Goal: Task Accomplishment & Management: Manage account settings

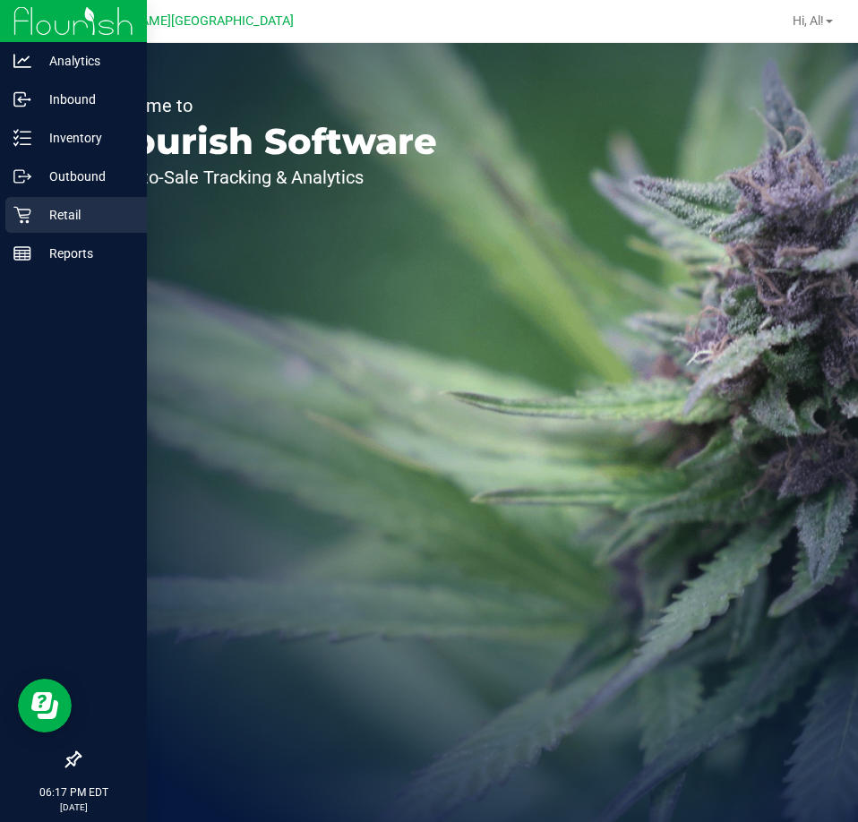
click at [63, 207] on p "Retail" at bounding box center [84, 214] width 107 height 21
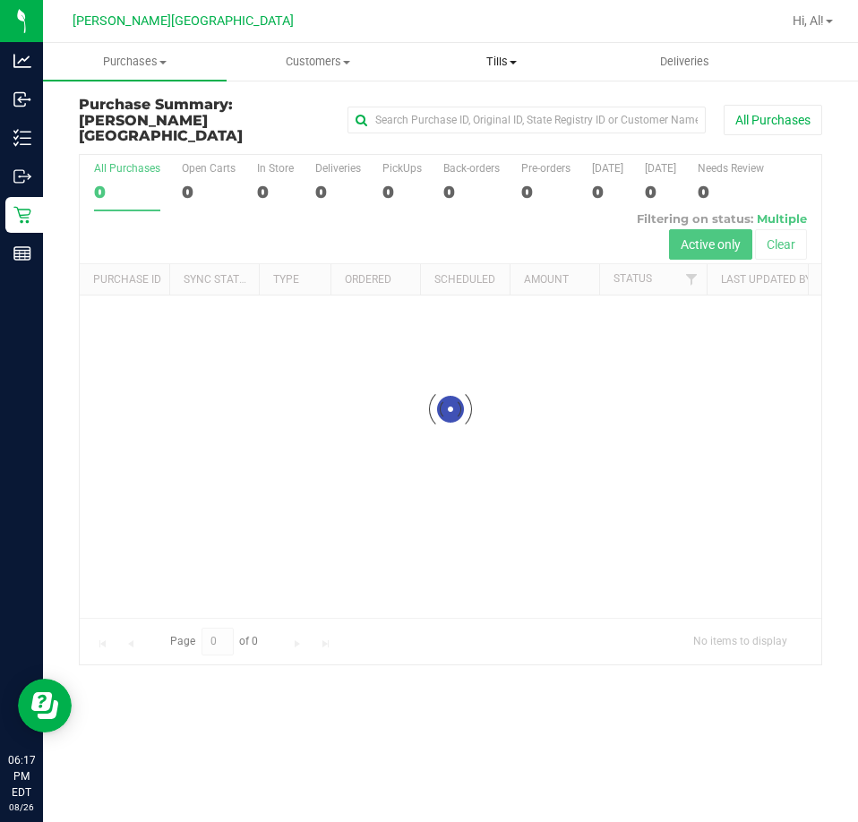
click at [507, 53] on uib-tab-heading "Tills Manage tills Reconcile e-payments" at bounding box center [502, 62] width 182 height 36
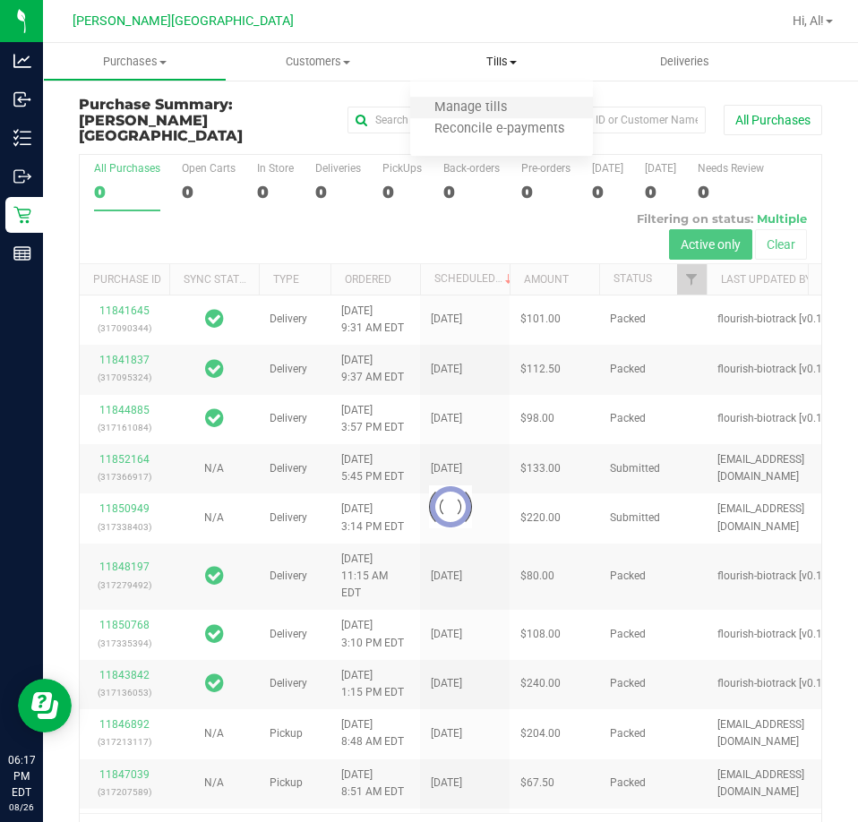
click at [498, 99] on li "Manage tills" at bounding box center [502, 108] width 184 height 21
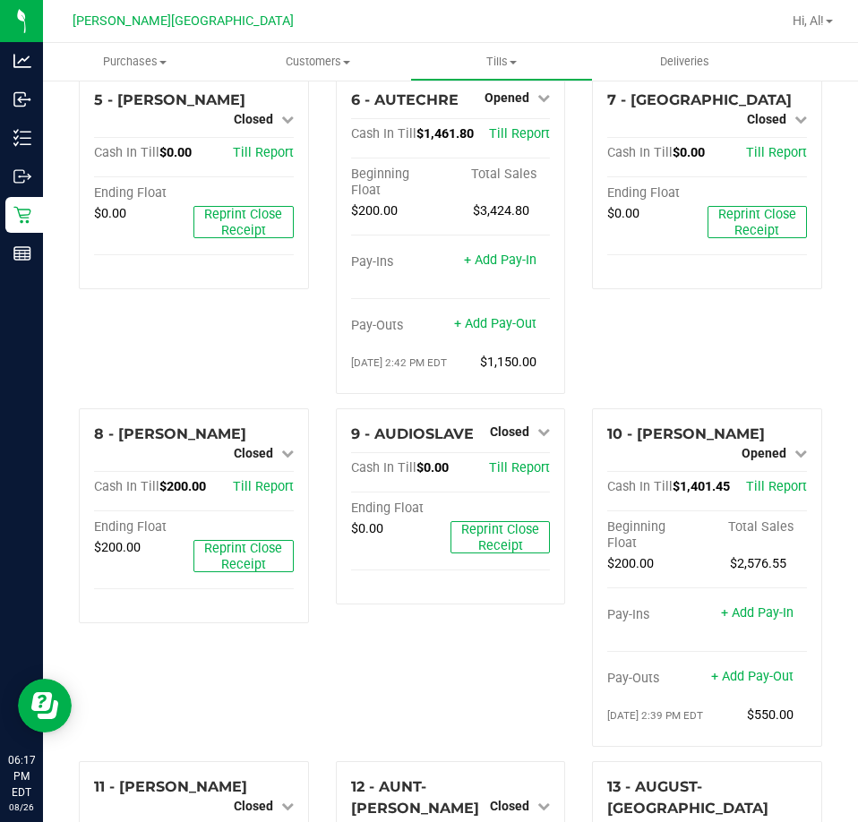
scroll to position [448, 0]
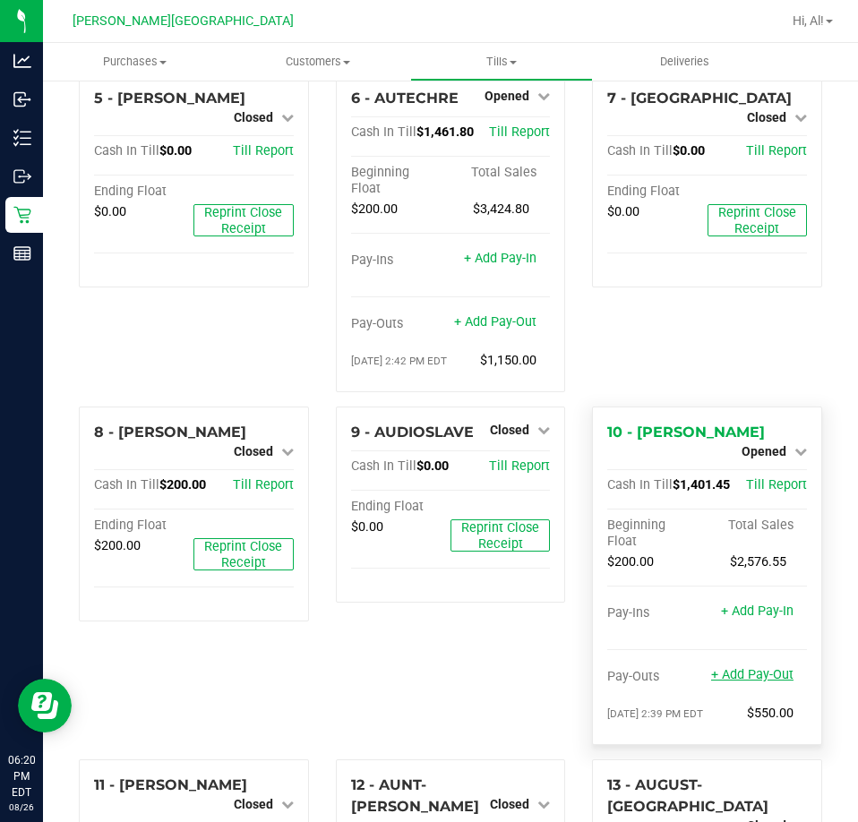
click at [720, 667] on link "+ Add Pay-Out" at bounding box center [752, 674] width 82 height 15
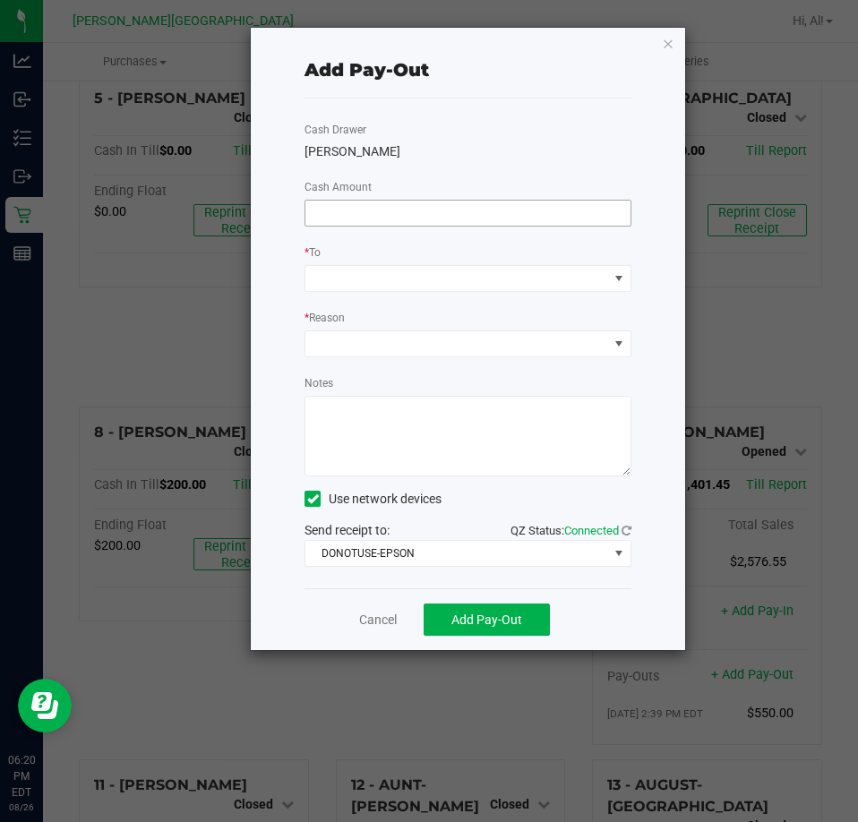
click at [457, 213] on input at bounding box center [467, 213] width 325 height 25
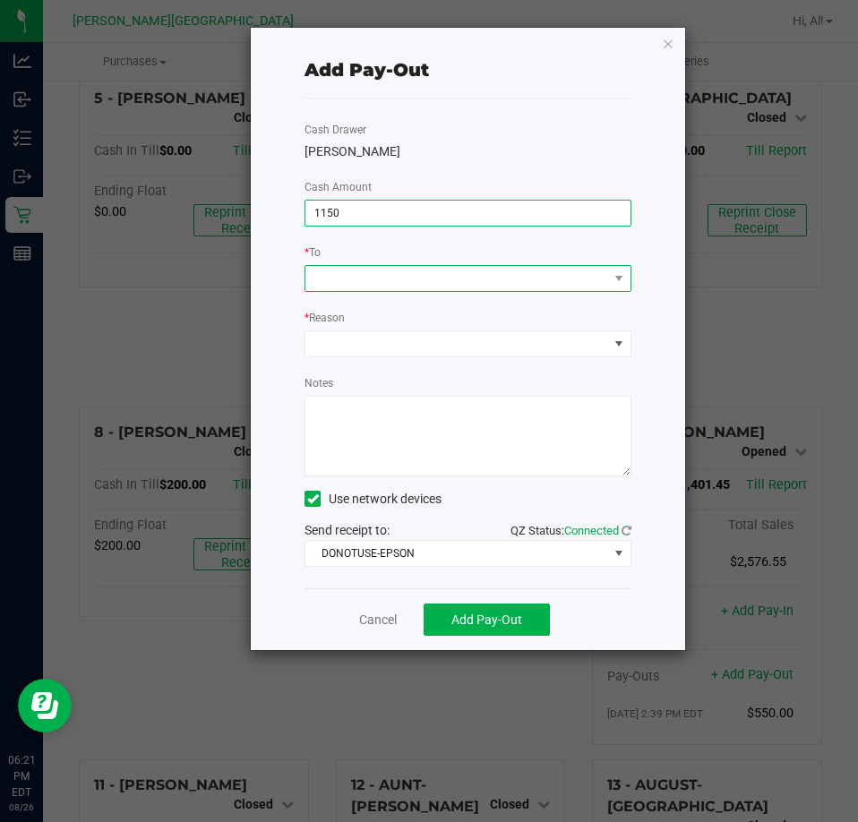
type input "$1,150.00"
click at [494, 270] on span at bounding box center [456, 278] width 303 height 25
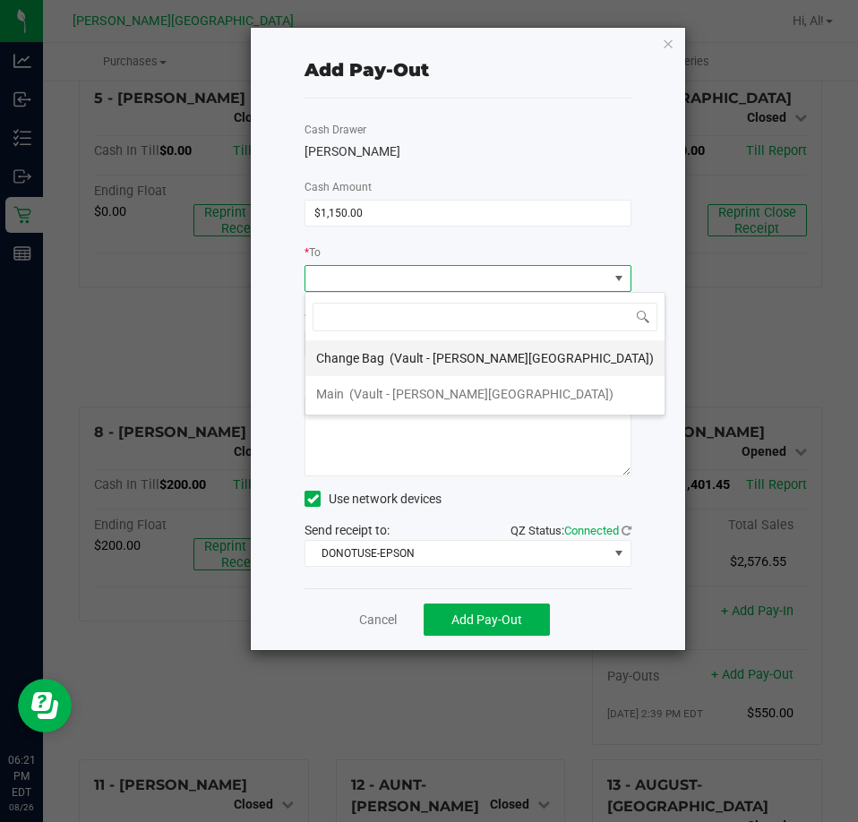
scroll to position [27, 326]
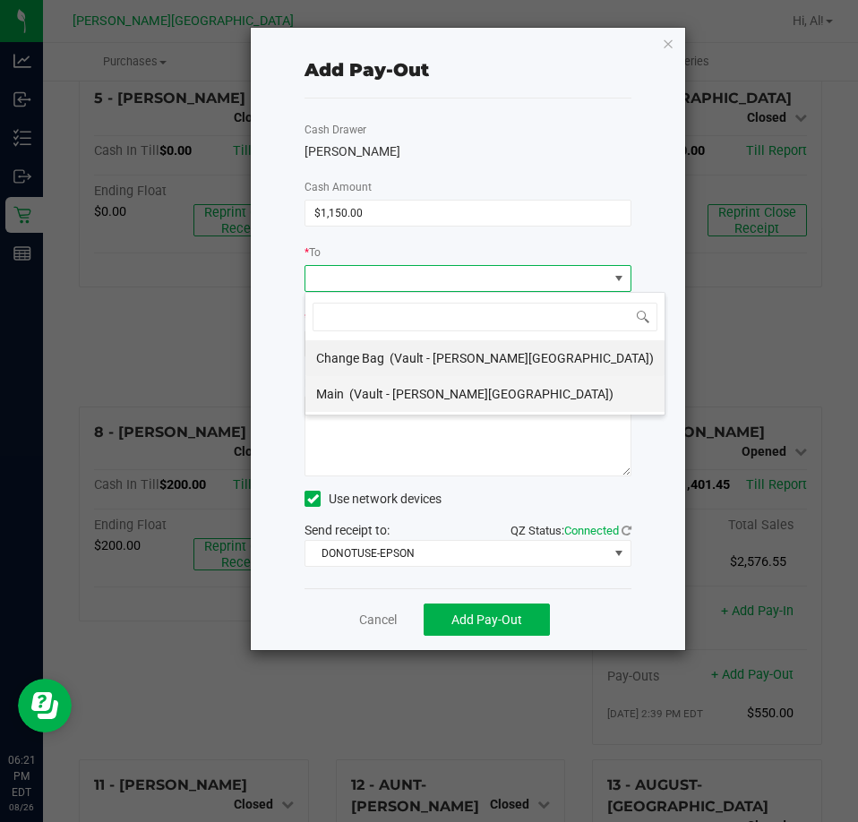
click at [450, 395] on span "(Vault - Bonita Springs)" at bounding box center [481, 394] width 264 height 14
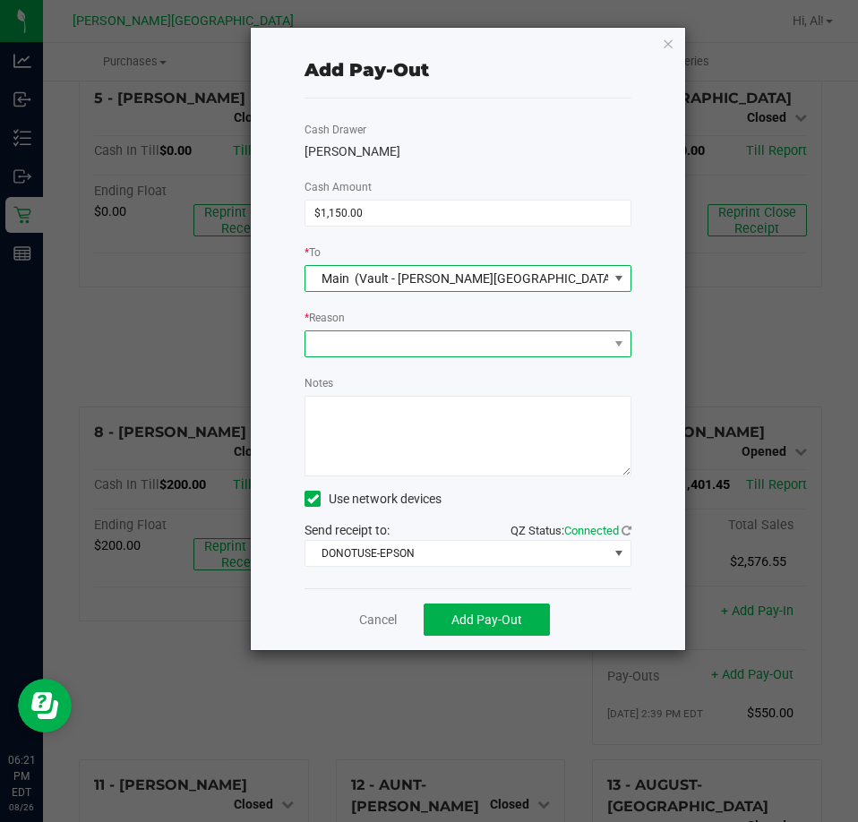
click at [479, 339] on span at bounding box center [456, 343] width 303 height 25
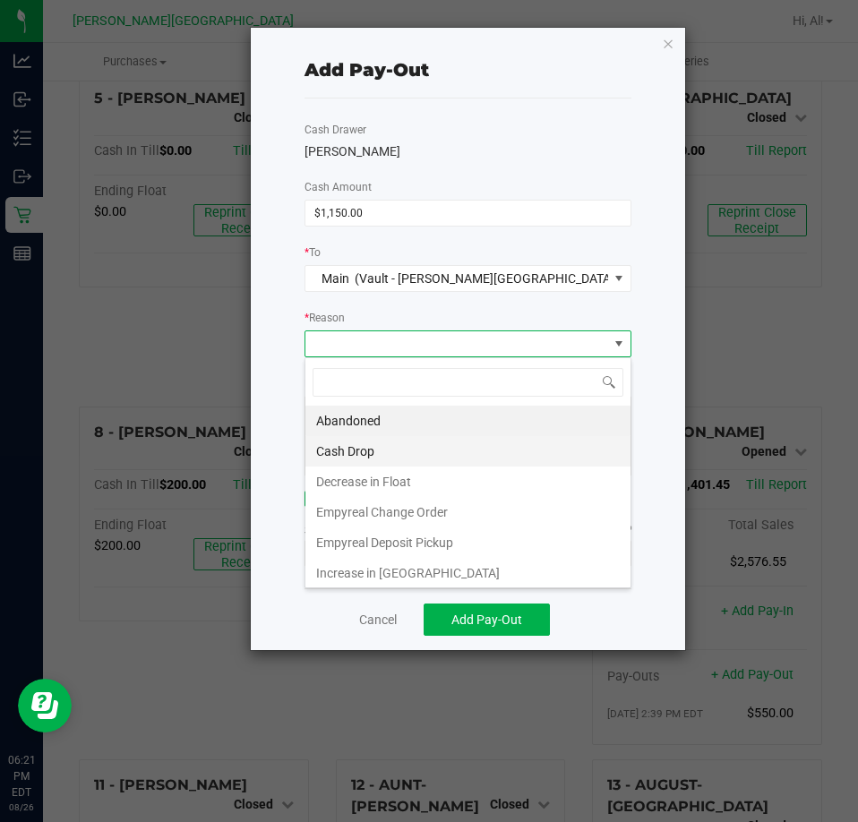
click at [443, 457] on li "Cash Drop" at bounding box center [467, 451] width 325 height 30
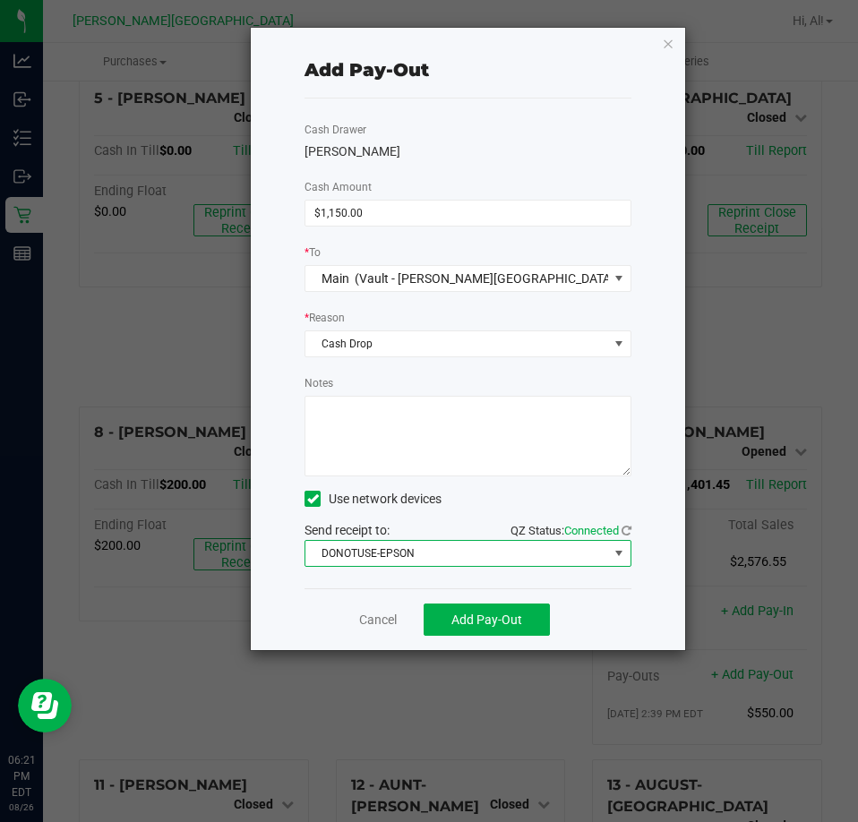
click at [456, 545] on span "DONOTUSE-EPSON" at bounding box center [456, 553] width 303 height 25
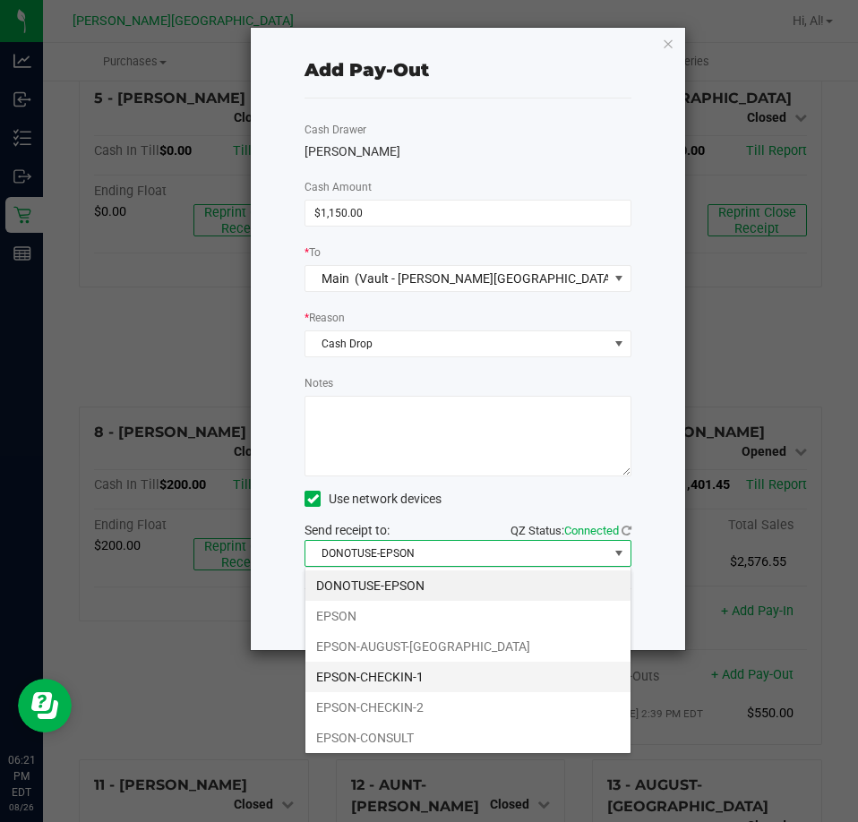
scroll to position [90, 0]
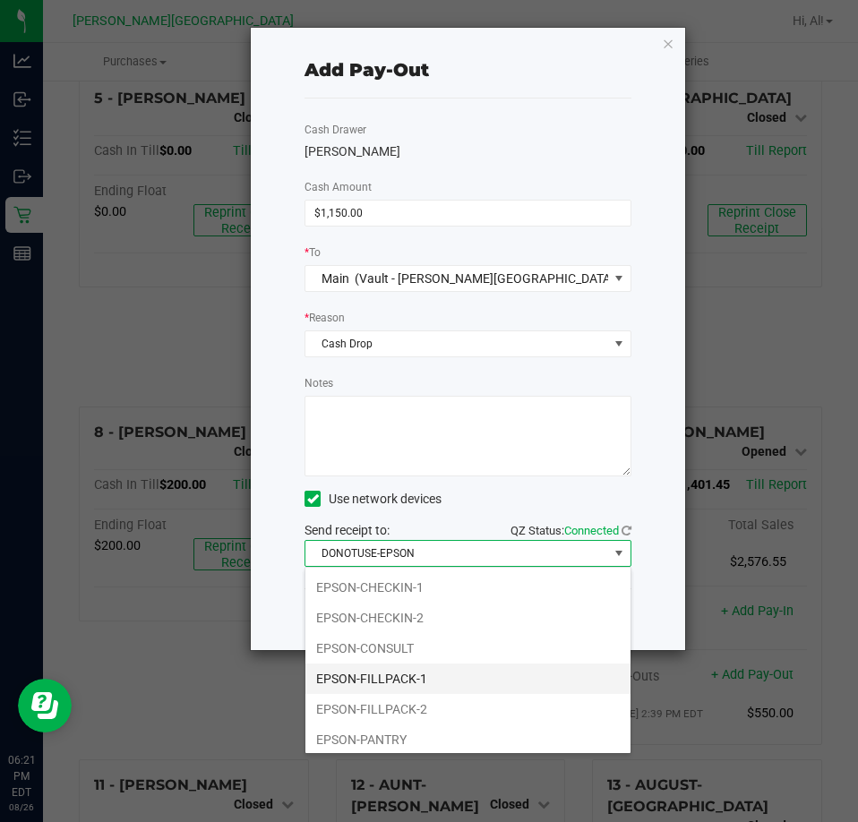
click at [404, 677] on li "EPSON-FILLPACK-1" at bounding box center [467, 679] width 325 height 30
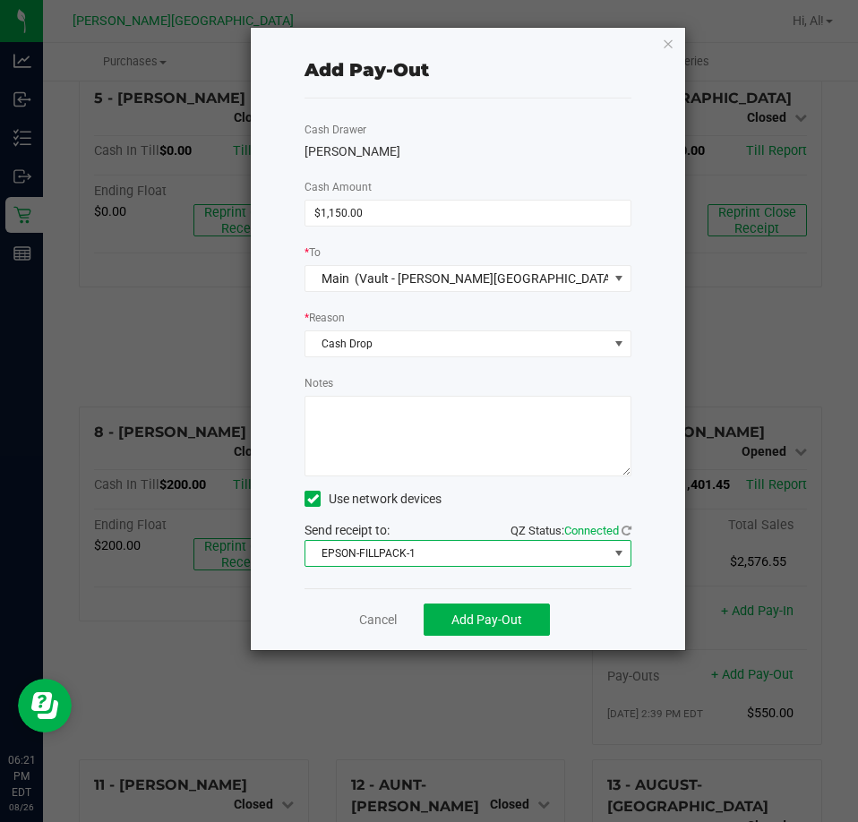
click at [468, 507] on div "Use network devices" at bounding box center [468, 498] width 327 height 27
click at [485, 613] on span "Add Pay-Out" at bounding box center [486, 620] width 71 height 14
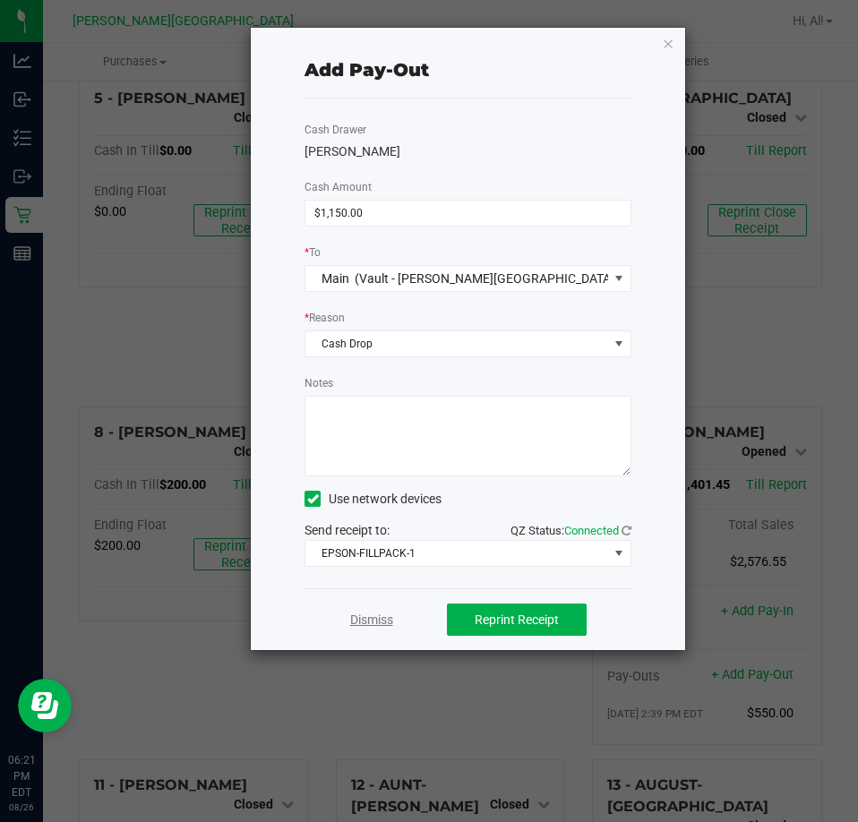
click at [384, 616] on link "Dismiss" at bounding box center [371, 620] width 43 height 19
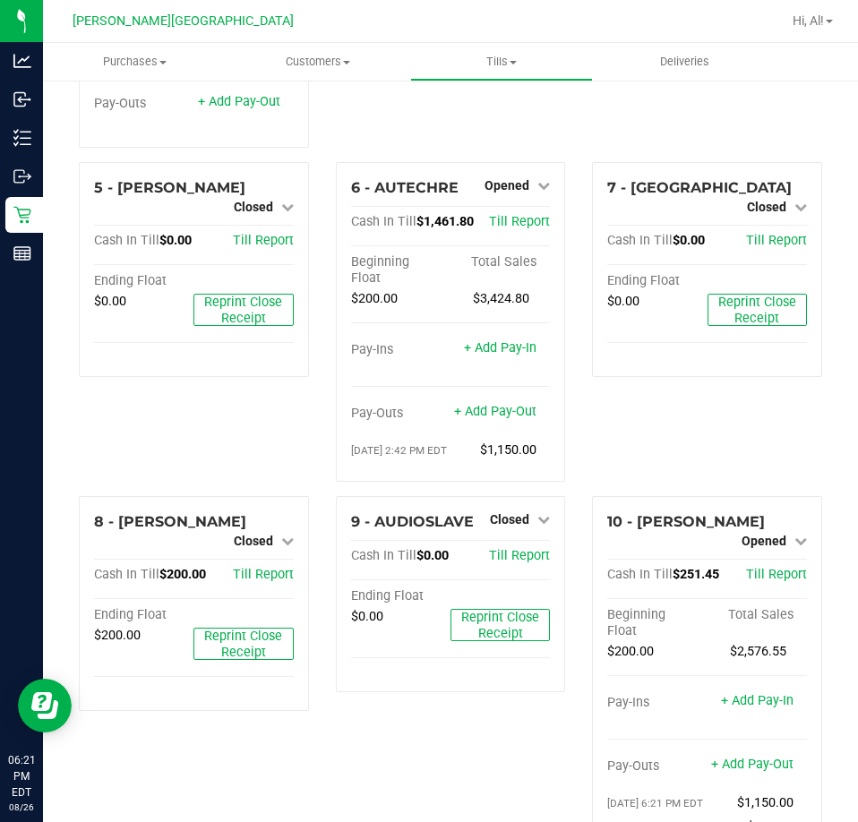
scroll to position [179, 0]
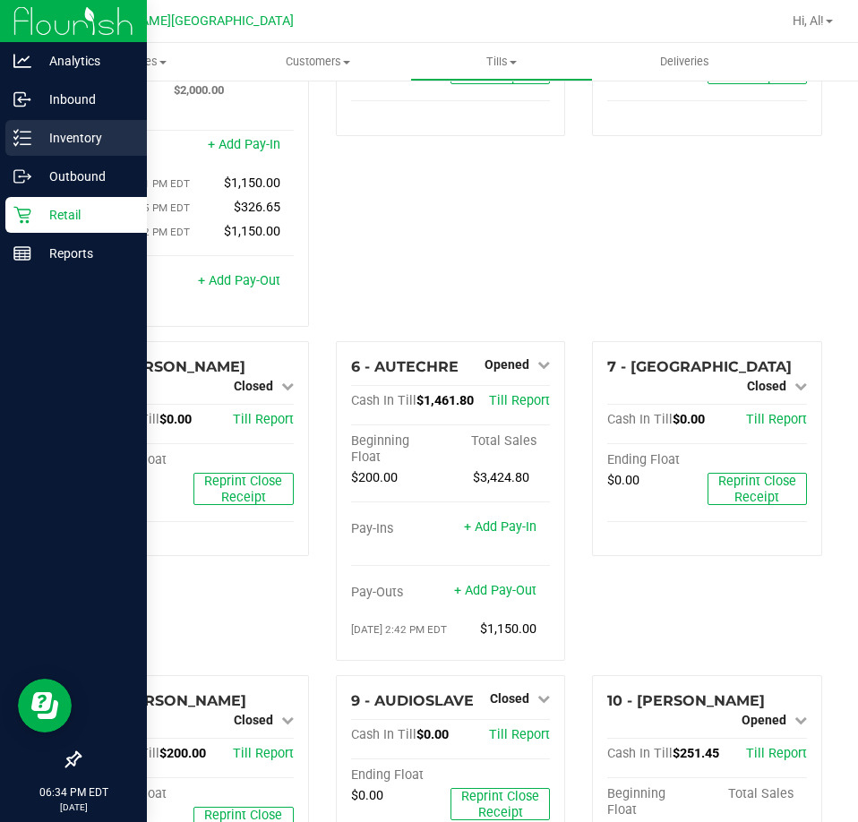
click at [31, 130] on div "Inventory" at bounding box center [76, 138] width 142 height 36
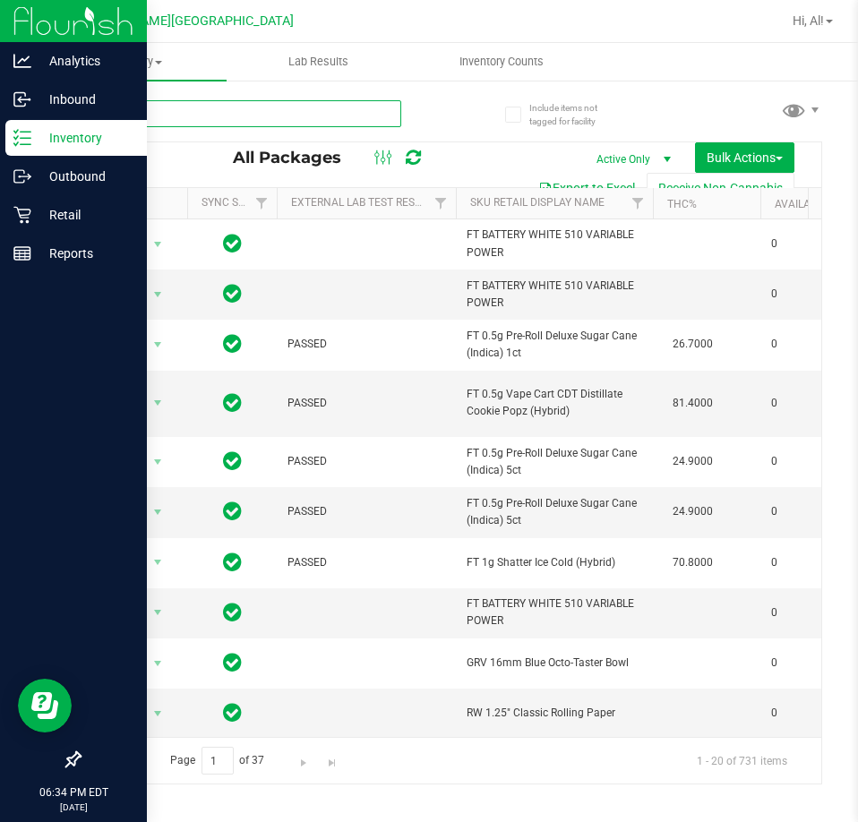
click at [358, 113] on input "text" at bounding box center [240, 113] width 322 height 27
type input "bbc"
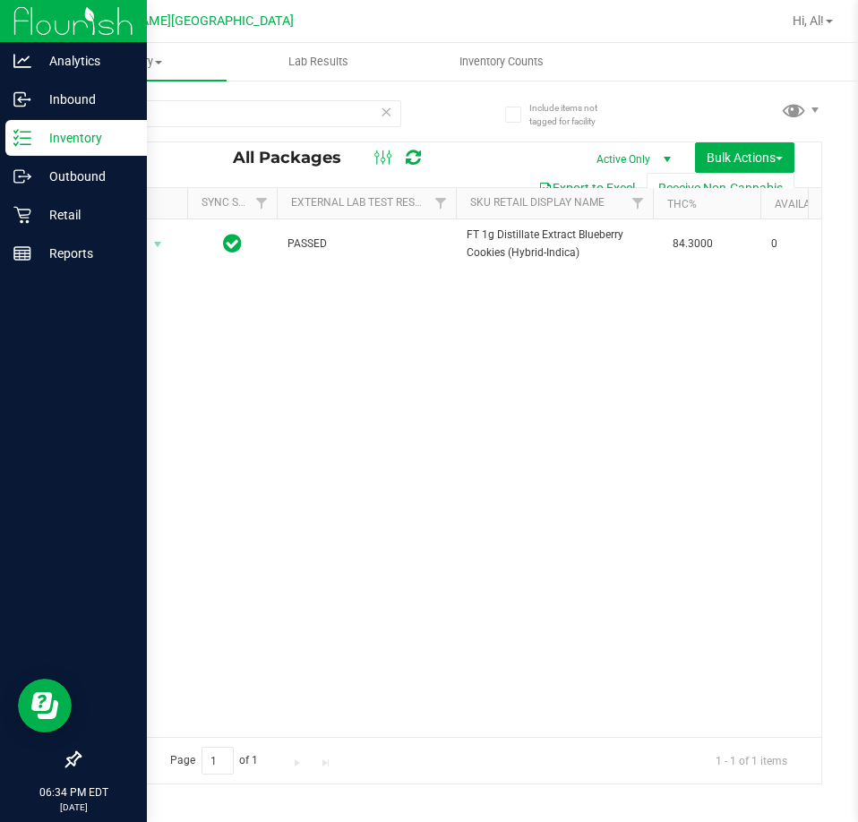
click at [386, 115] on icon at bounding box center [386, 110] width 13 height 21
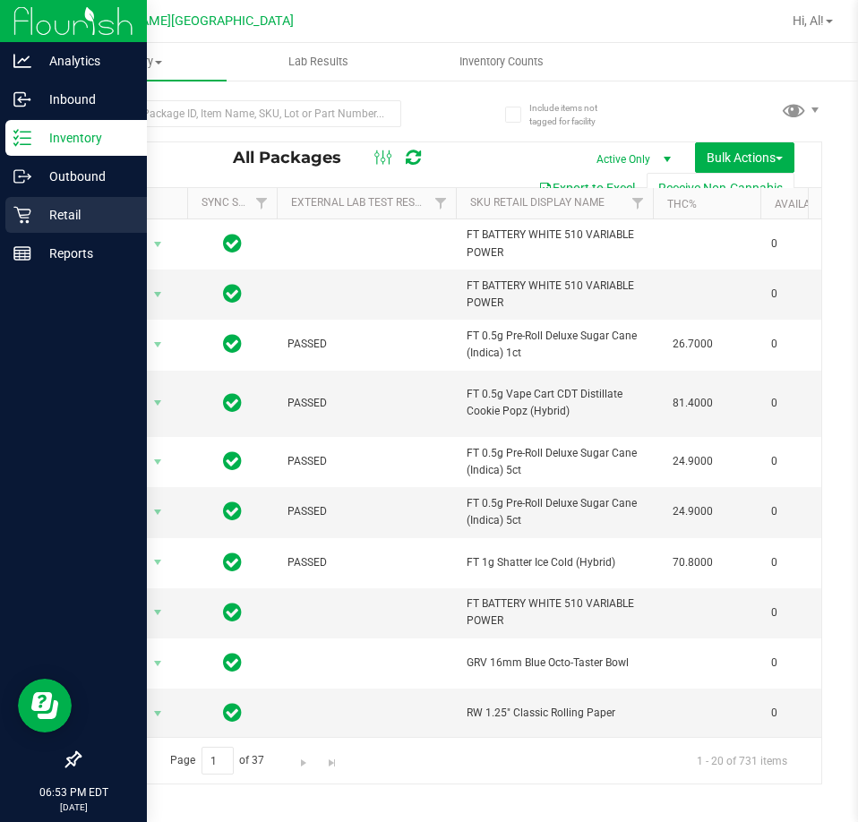
click at [40, 210] on p "Retail" at bounding box center [84, 214] width 107 height 21
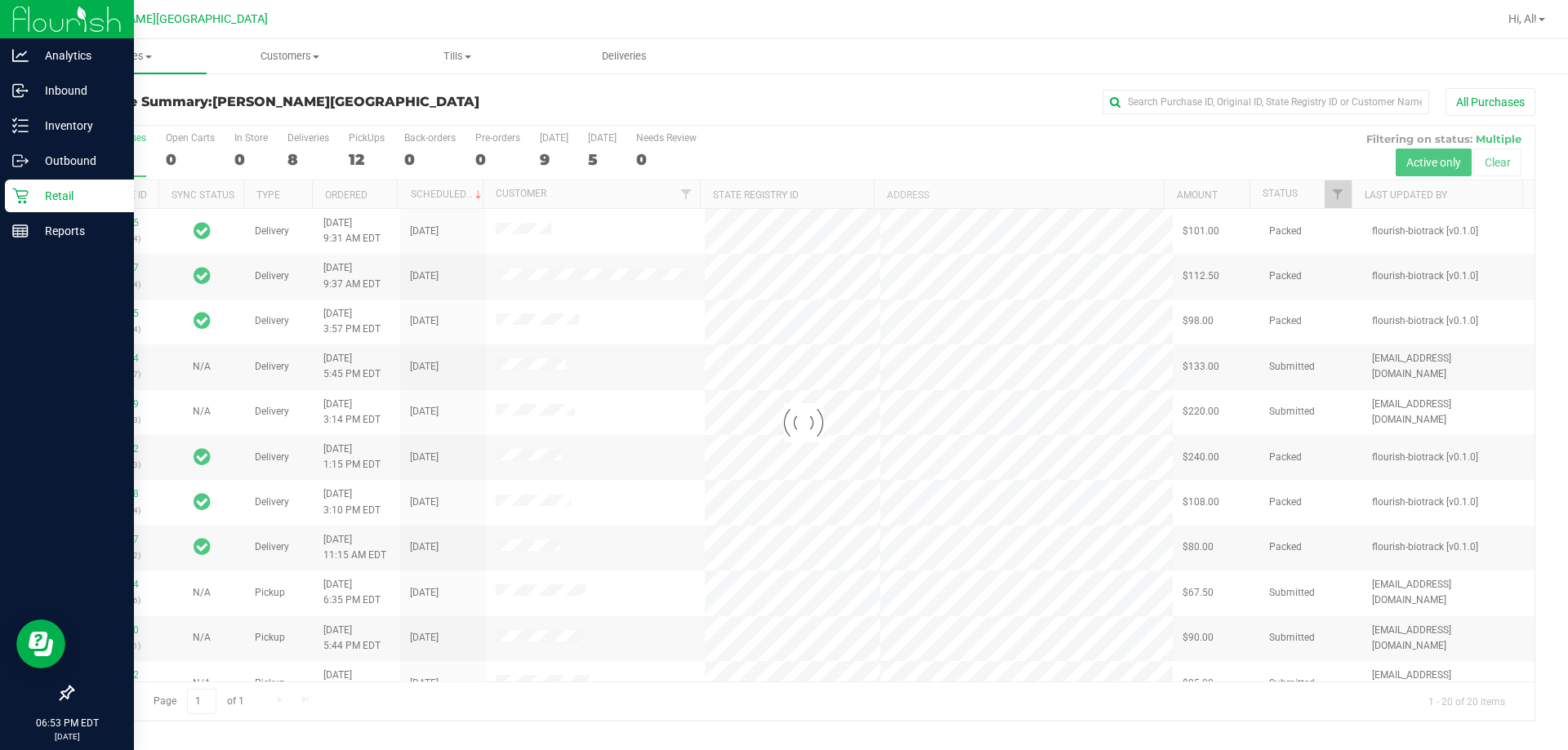
click at [348, 150] on div at bounding box center [803, 423] width 1461 height 595
click at [360, 158] on div at bounding box center [803, 423] width 1461 height 595
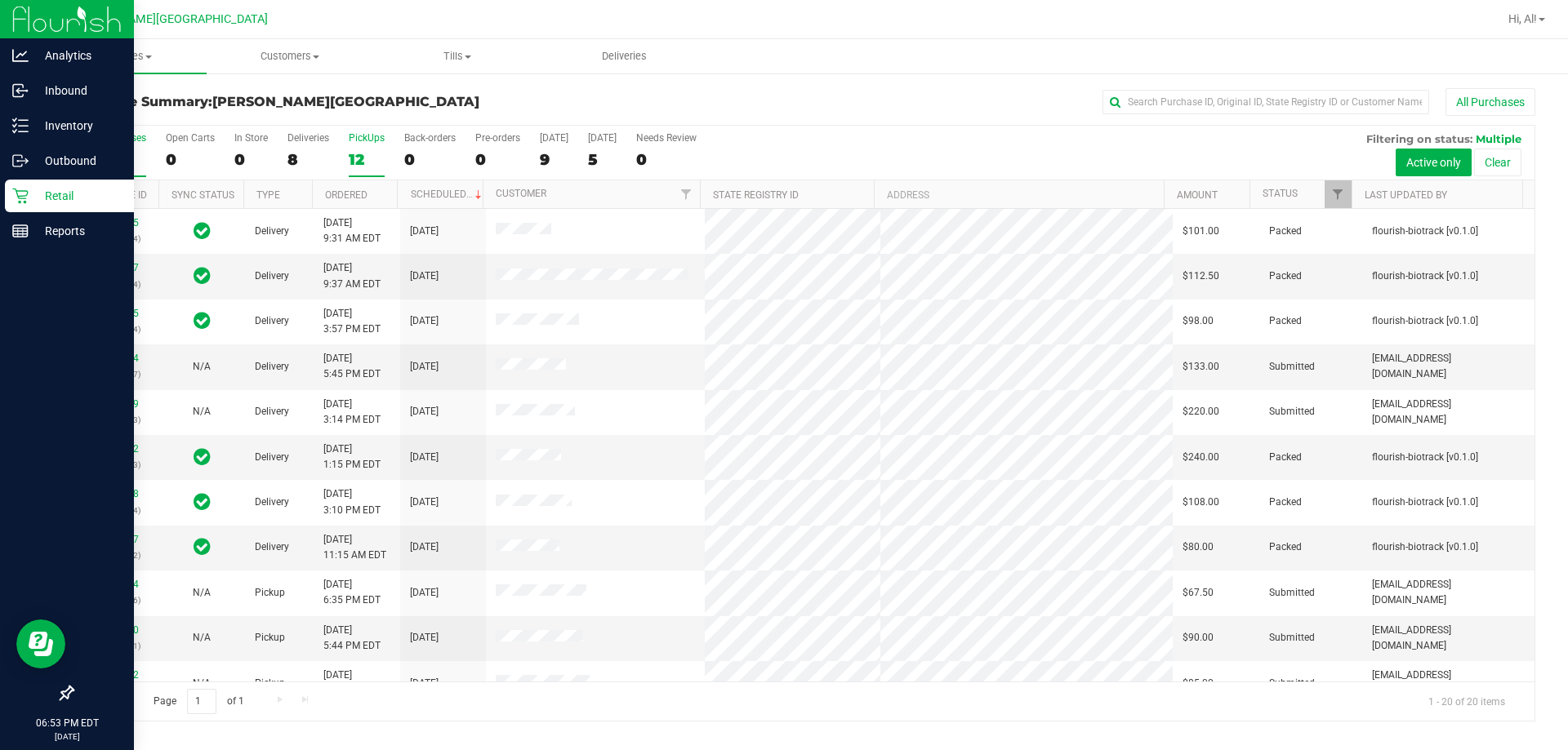
click at [358, 159] on div "12" at bounding box center [366, 159] width 36 height 19
click at [0, 0] on input "PickUps 12" at bounding box center [0, 0] width 0 height 0
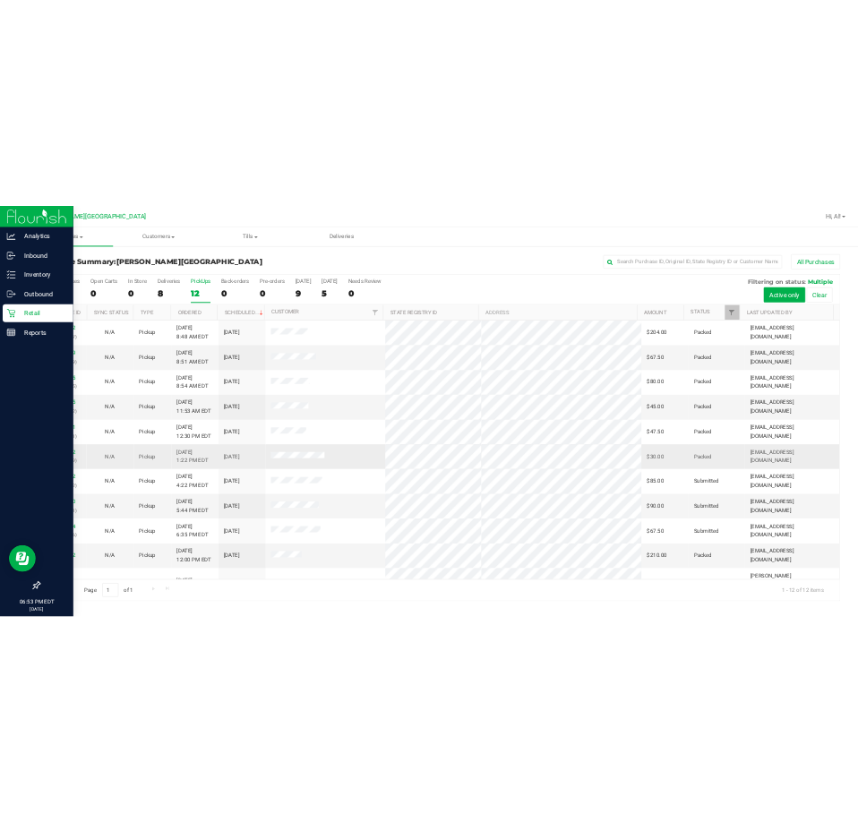
scroll to position [76, 0]
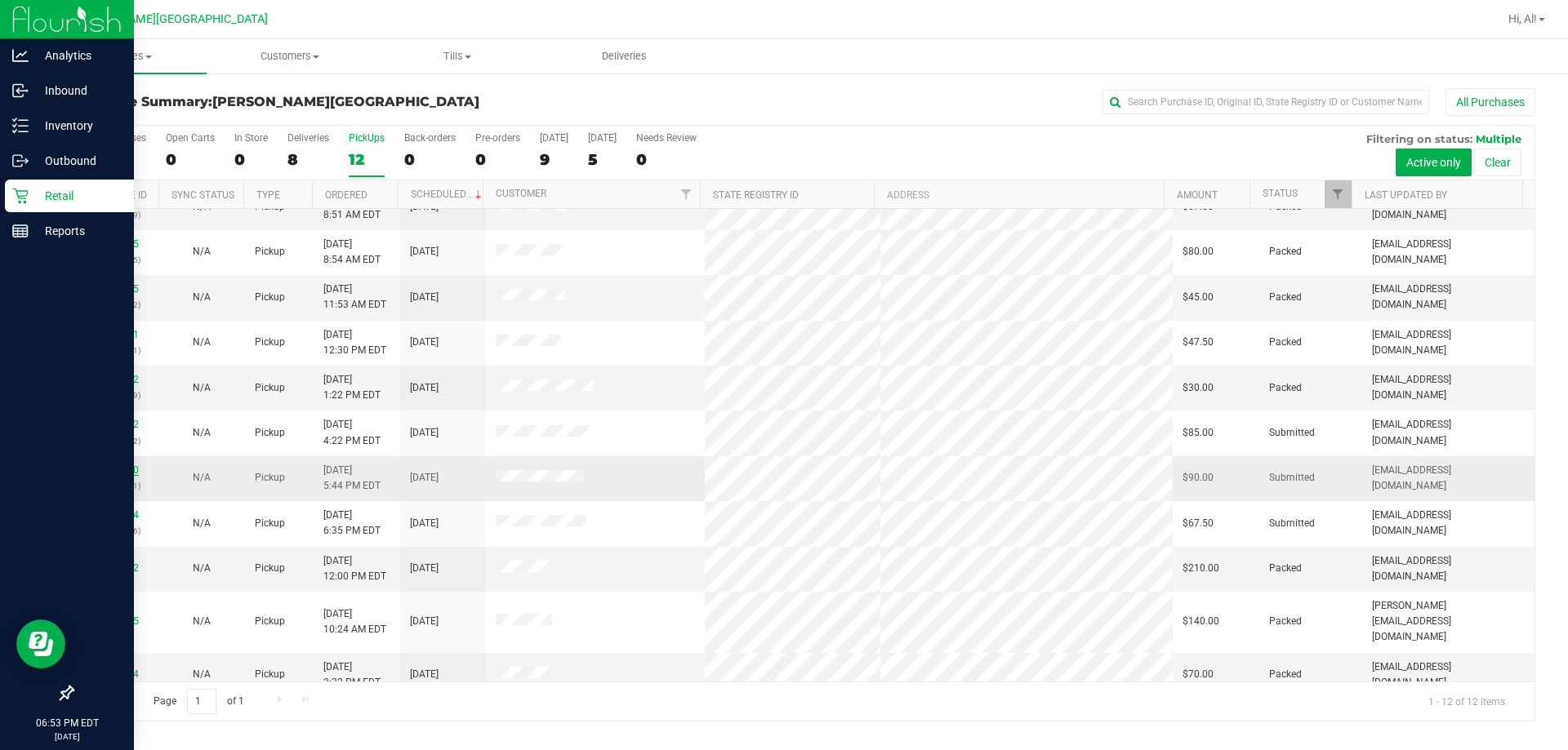
click at [137, 471] on link "11852150" at bounding box center [116, 470] width 46 height 12
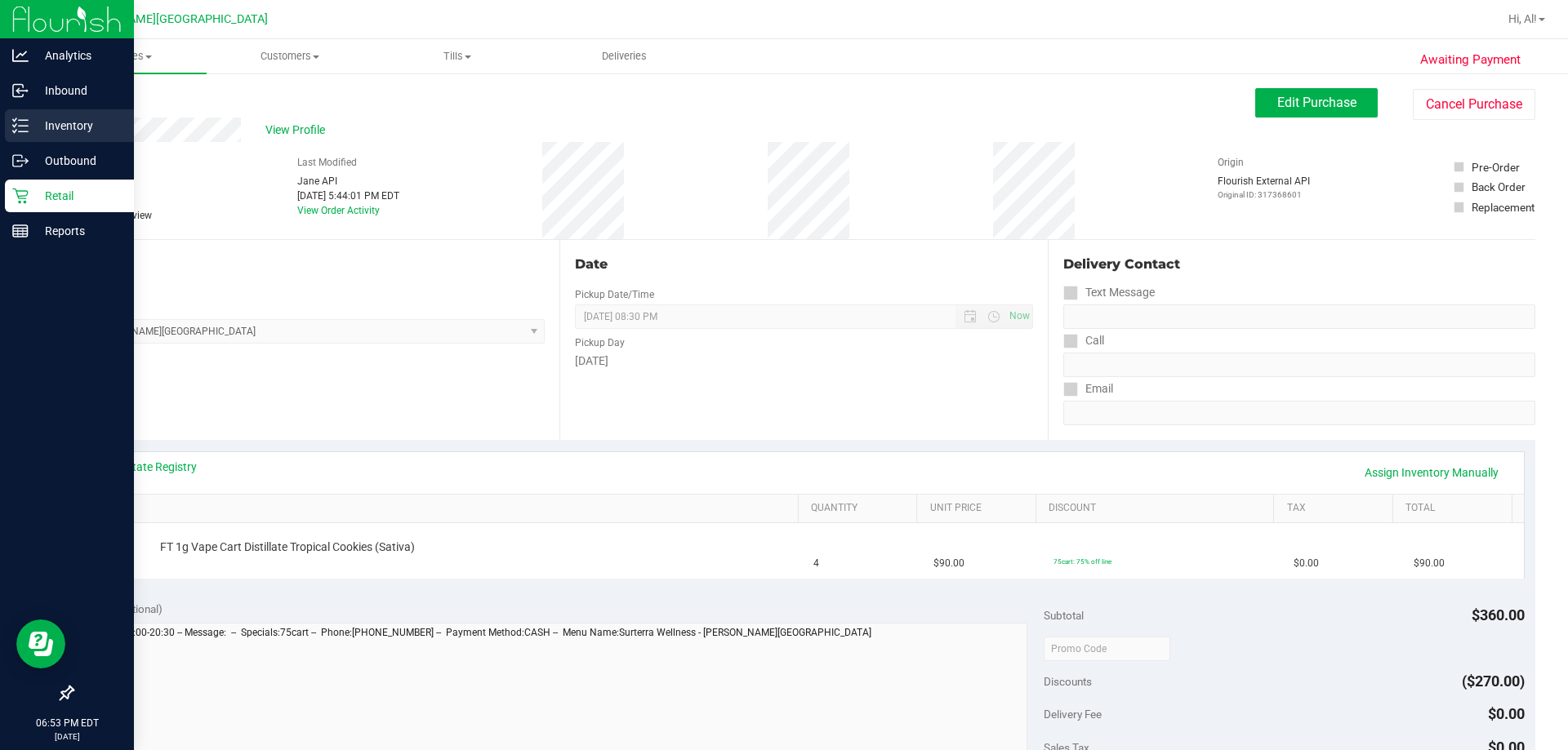
click at [32, 131] on p "Inventory" at bounding box center [77, 125] width 98 height 19
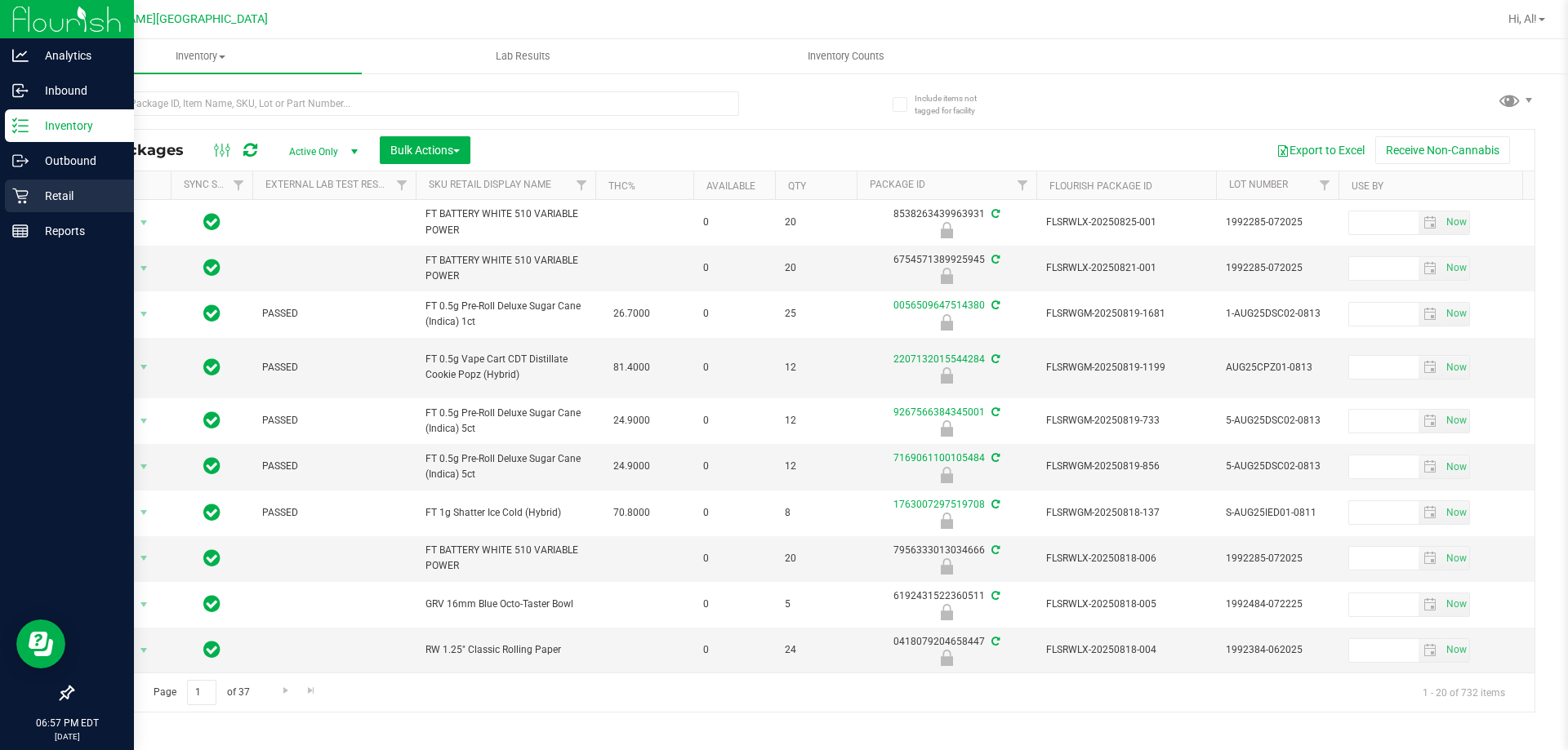
click at [68, 180] on div "Retail" at bounding box center [69, 196] width 129 height 33
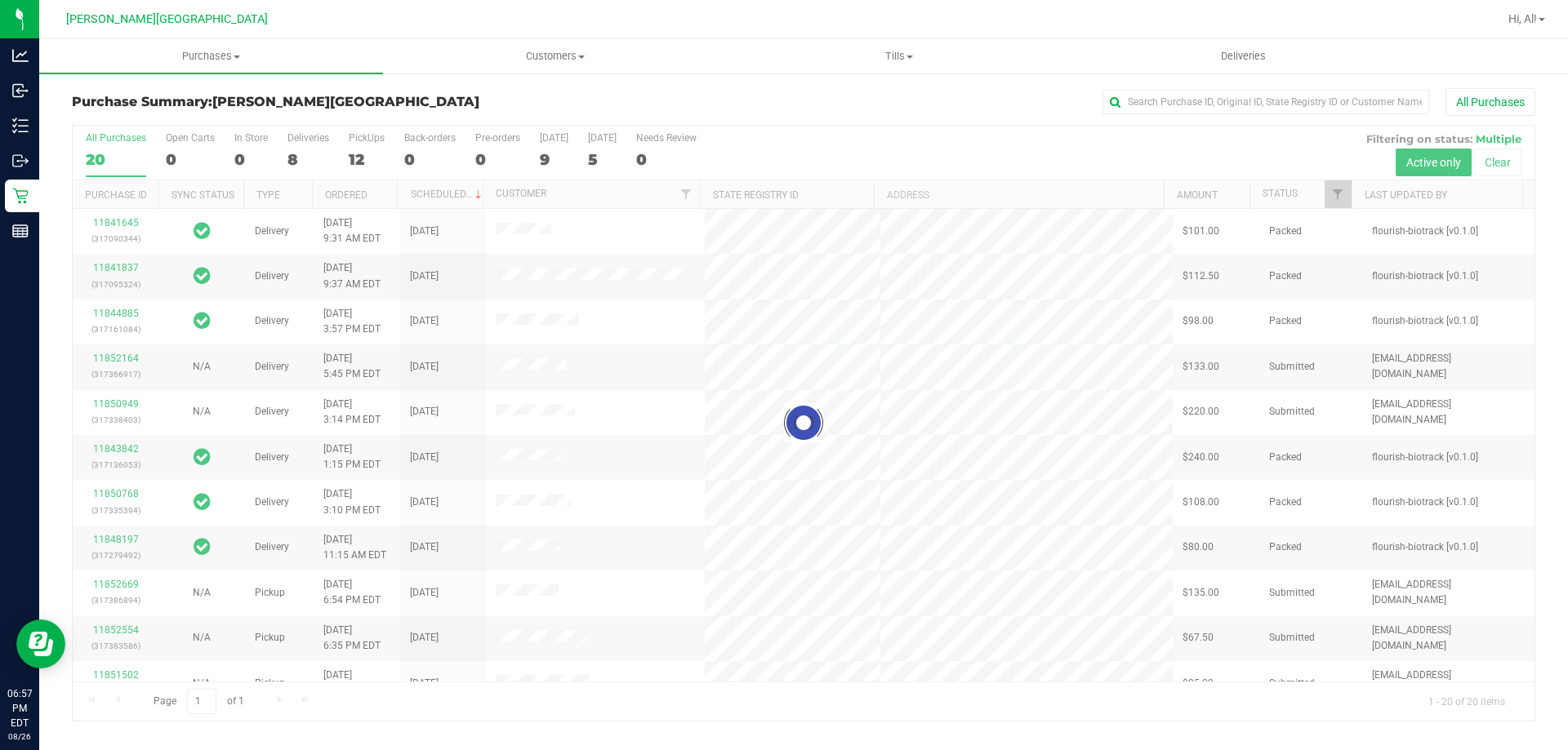
click at [363, 157] on div at bounding box center [803, 423] width 1461 height 595
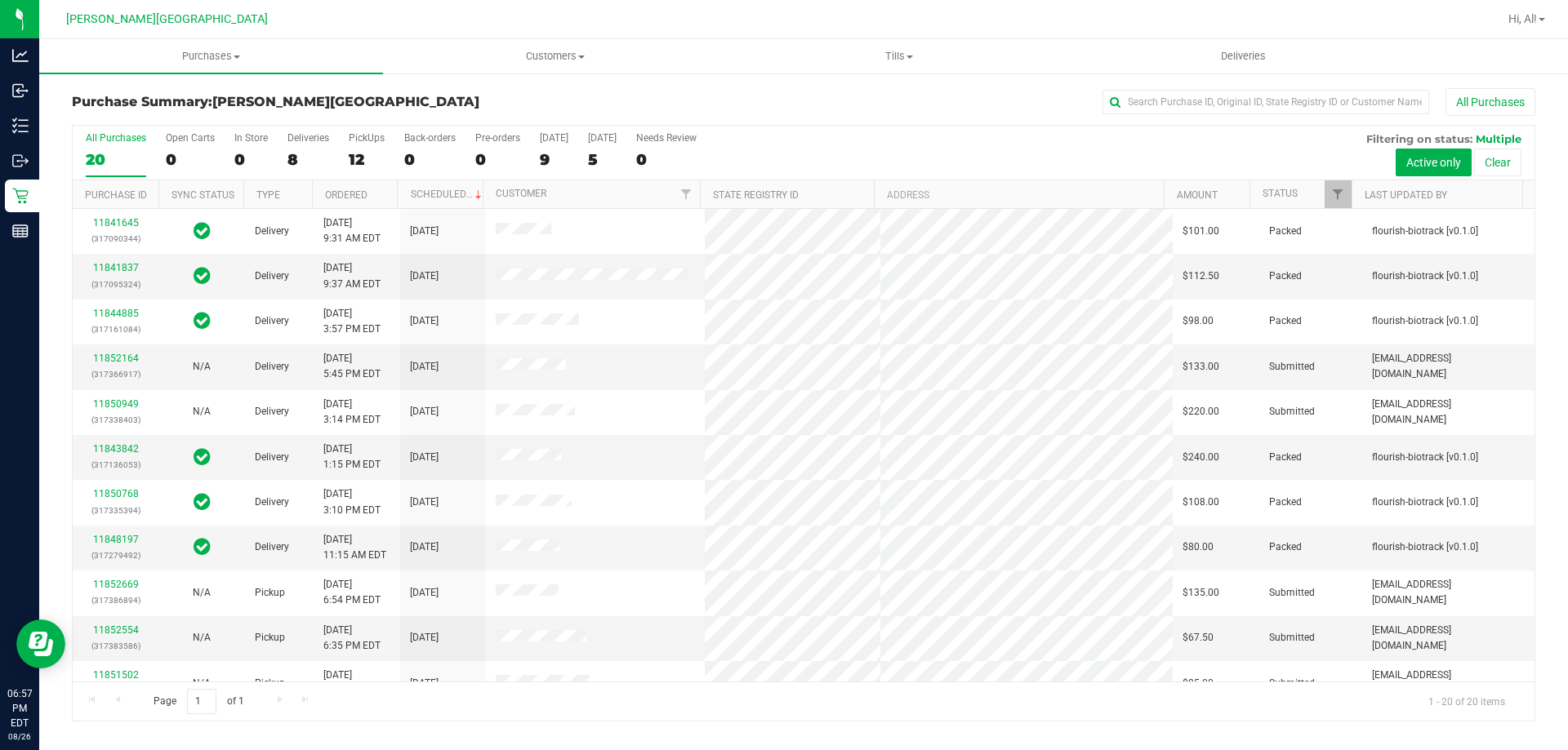
click at [356, 157] on div "12" at bounding box center [366, 159] width 36 height 19
click at [0, 0] on input "PickUps 12" at bounding box center [0, 0] width 0 height 0
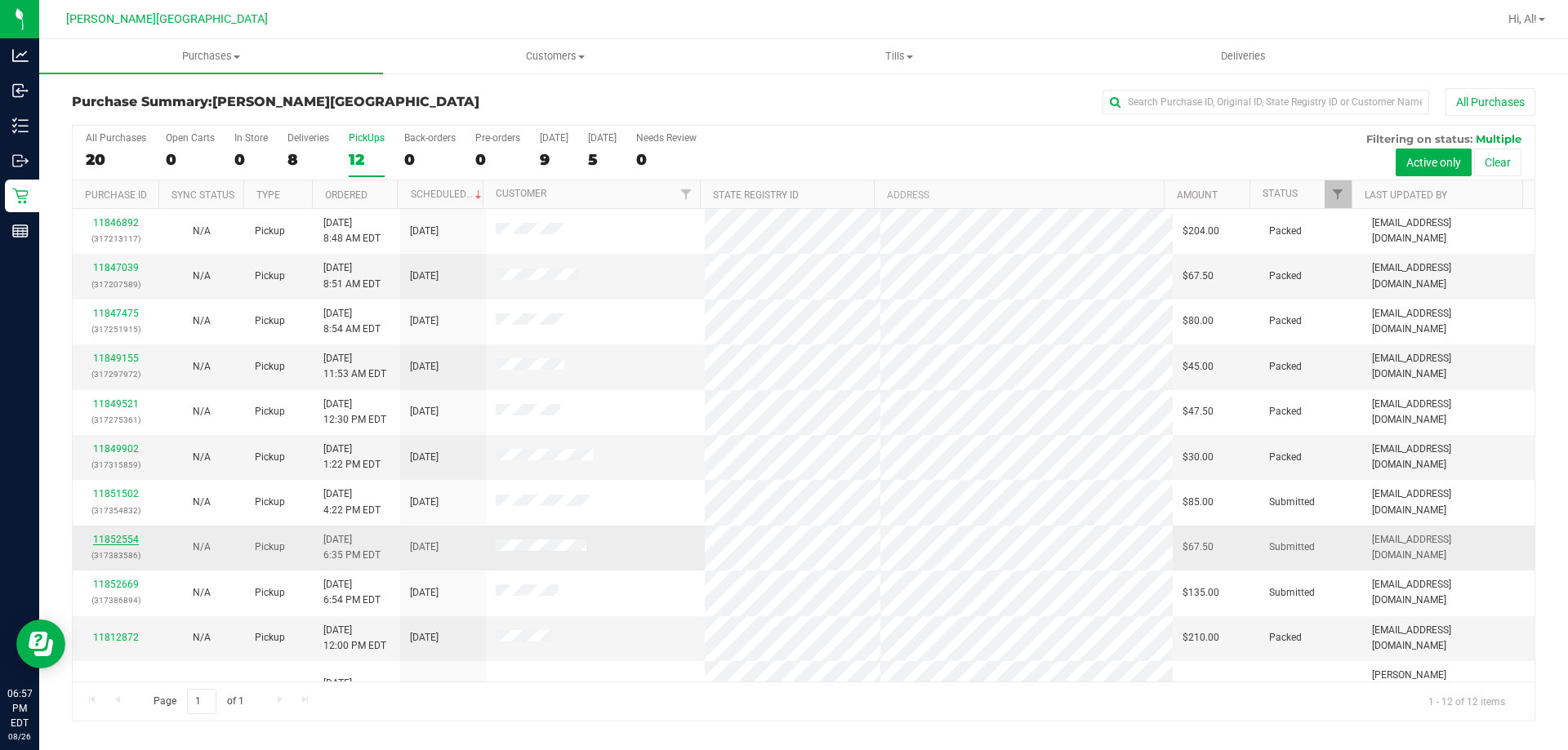
click at [127, 541] on link "11852554" at bounding box center [116, 539] width 46 height 12
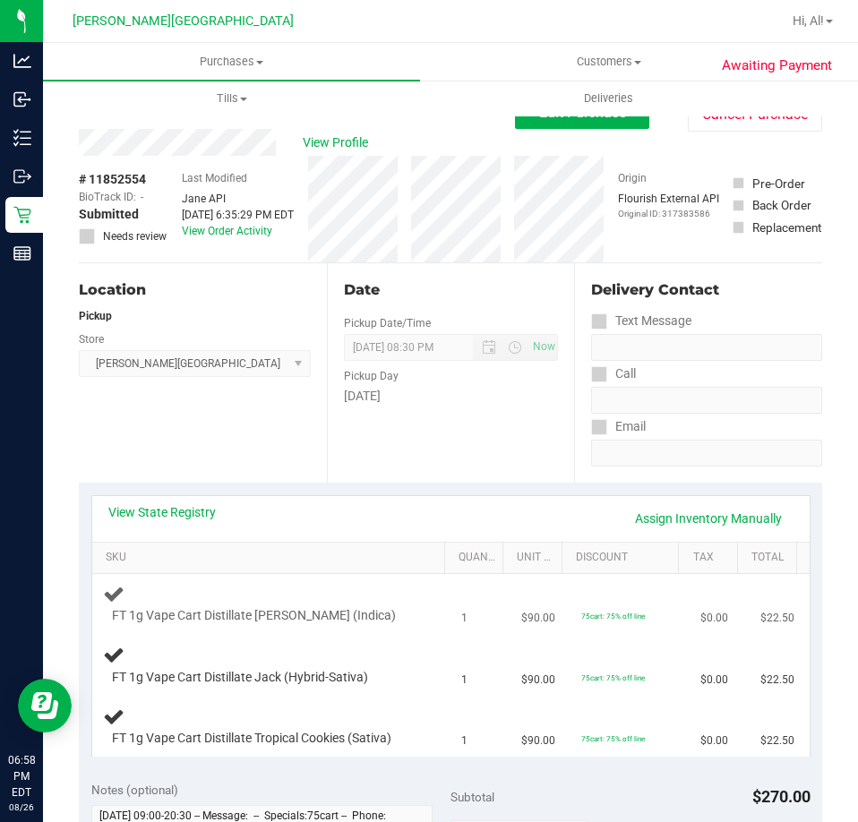
click at [451, 606] on td "1" at bounding box center [481, 604] width 60 height 61
click at [455, 433] on div "Date Pickup Date/Time 08/26/2025 Now 08/26/2025 08:30 PM Now Pickup Day Tuesday" at bounding box center [451, 372] width 248 height 219
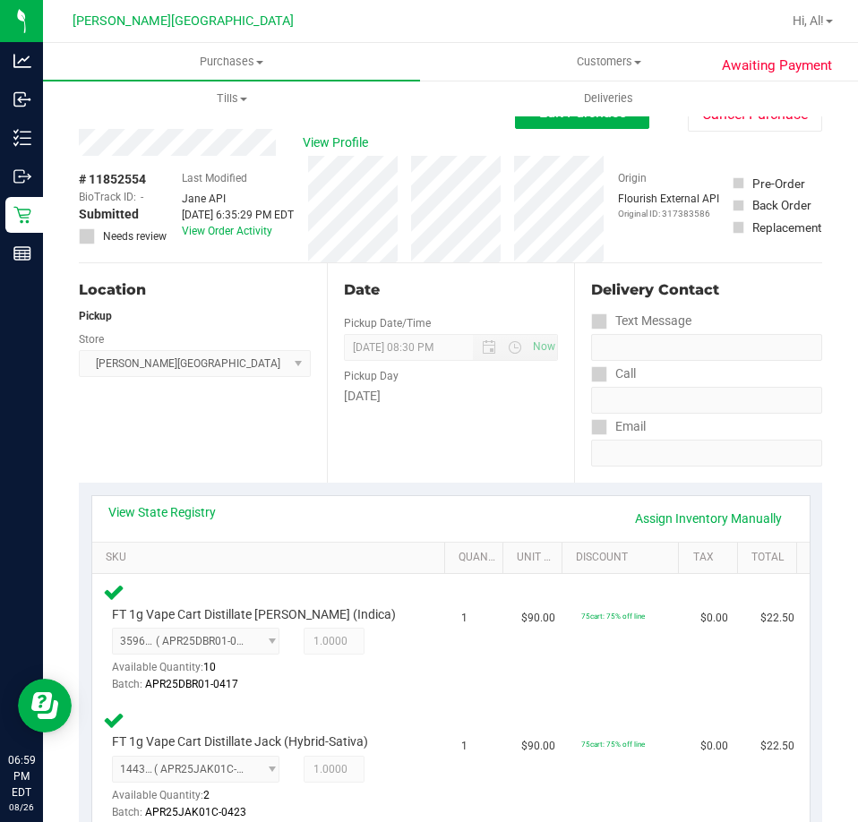
click at [451, 498] on div "View State Registry Assign Inventory Manually" at bounding box center [450, 519] width 717 height 46
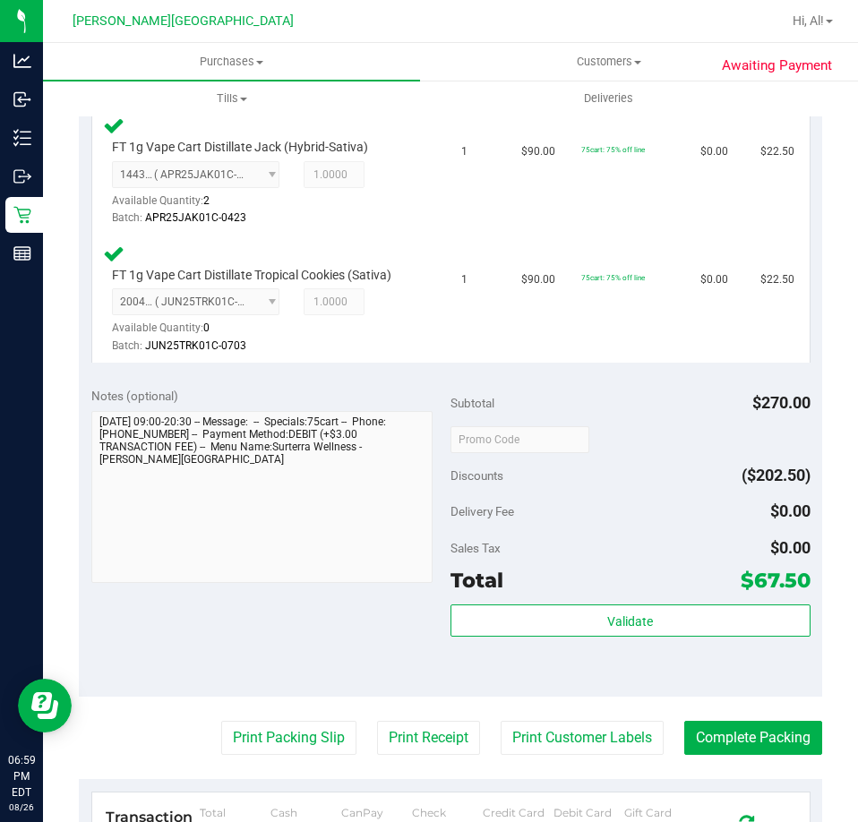
scroll to position [627, 0]
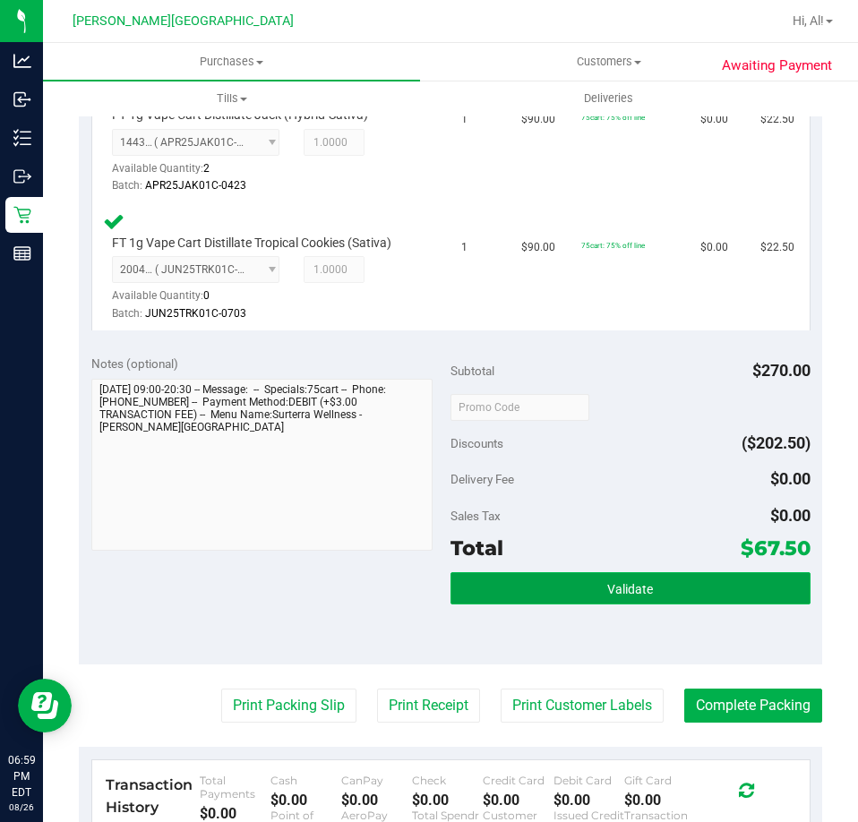
click at [633, 582] on span "Validate" at bounding box center [630, 589] width 46 height 14
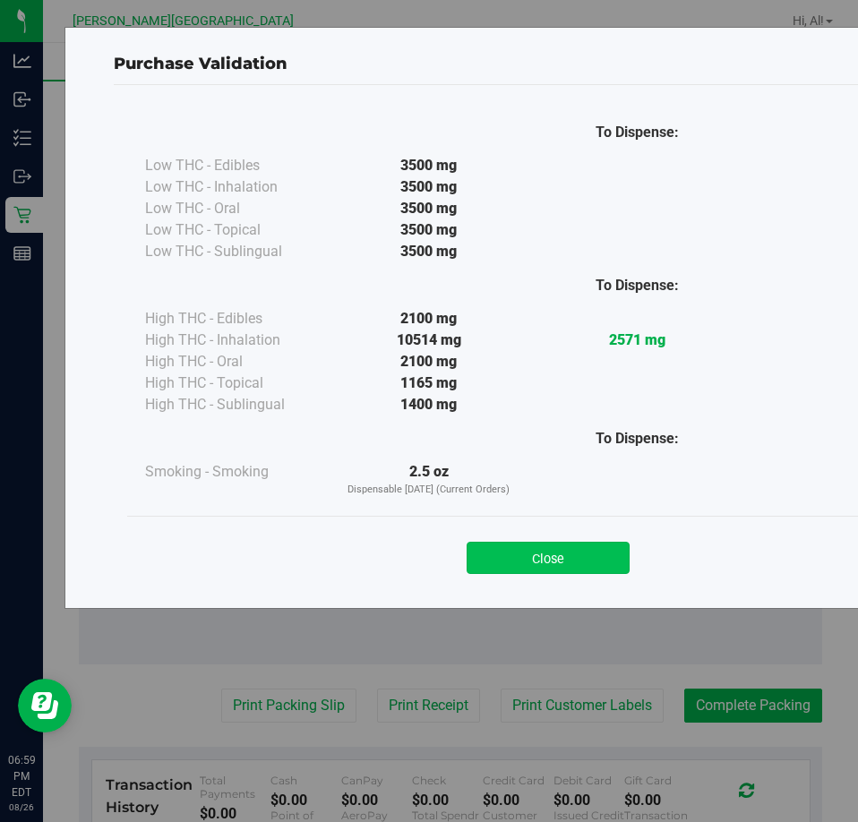
click at [558, 559] on button "Close" at bounding box center [548, 558] width 163 height 32
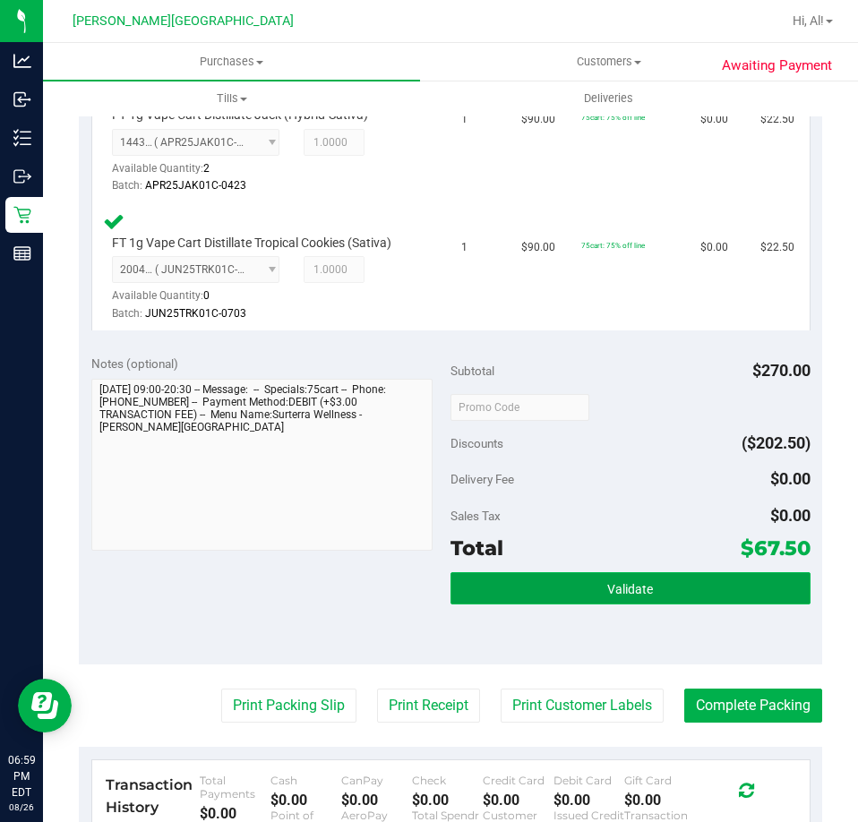
click at [577, 593] on button "Validate" at bounding box center [631, 588] width 360 height 32
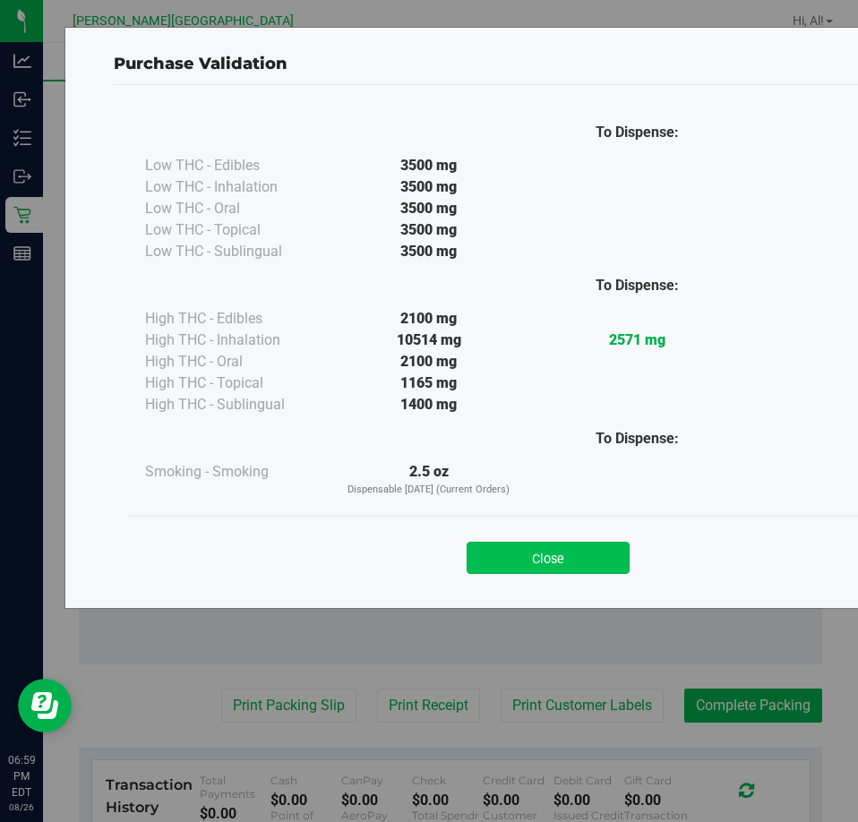
click at [573, 548] on button "Close" at bounding box center [548, 558] width 163 height 32
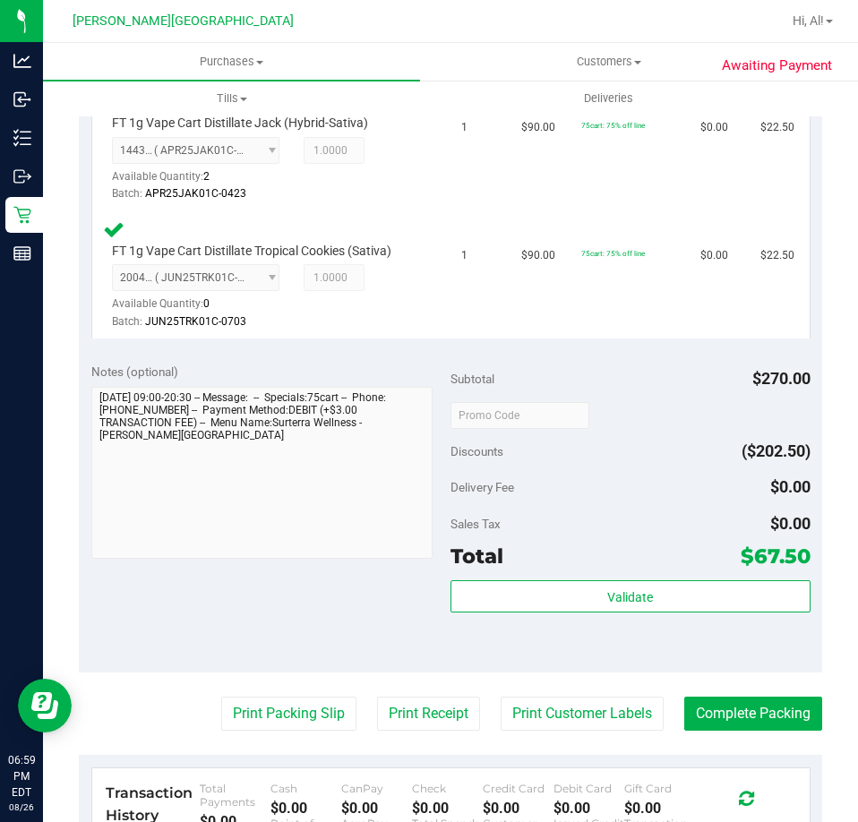
scroll to position [806, 0]
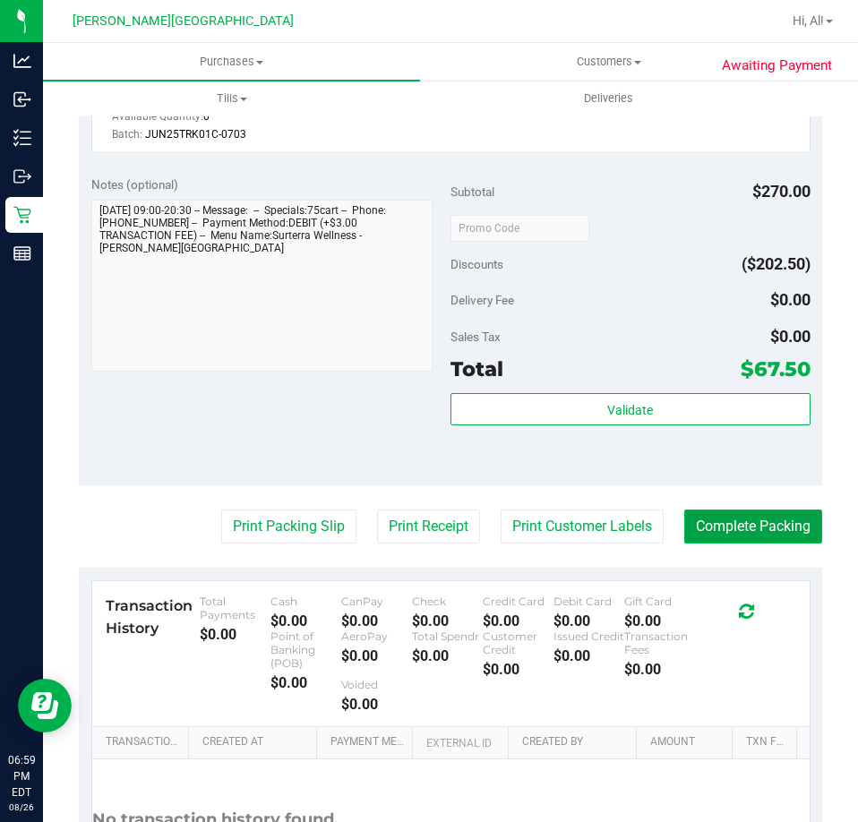
click at [766, 531] on button "Complete Packing" at bounding box center [753, 527] width 138 height 34
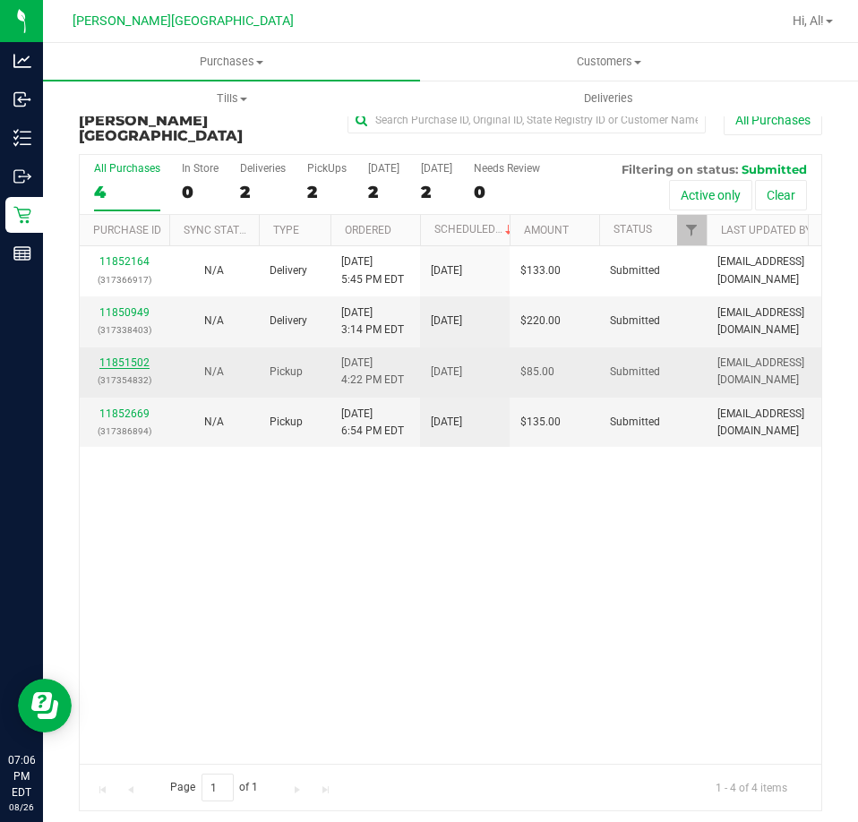
click at [127, 356] on link "11851502" at bounding box center [124, 362] width 50 height 13
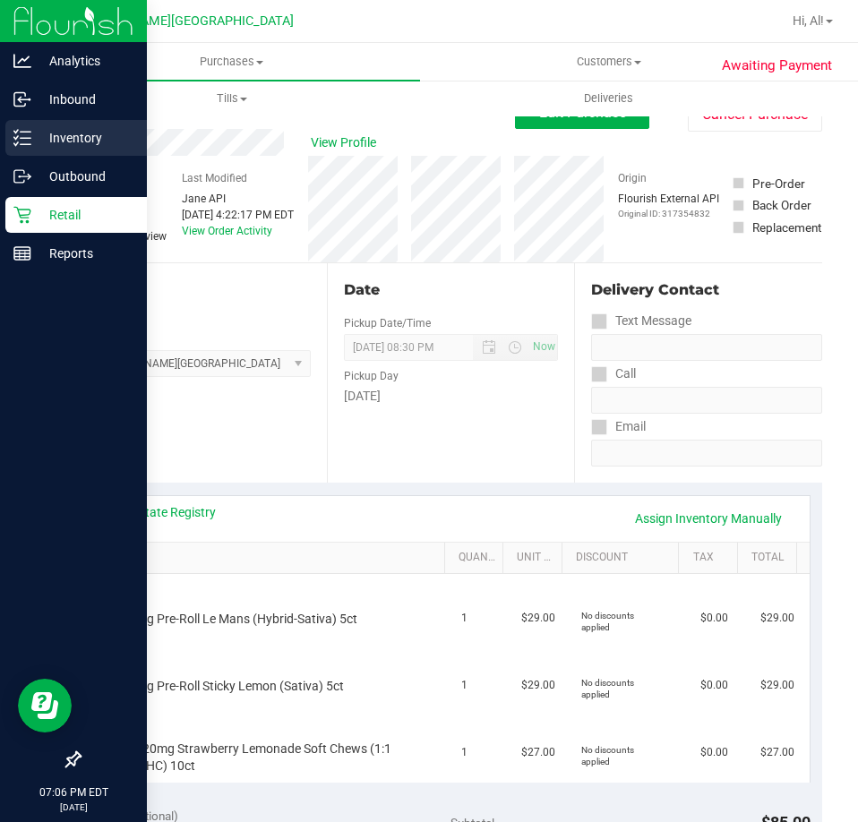
click at [38, 145] on p "Inventory" at bounding box center [84, 137] width 107 height 21
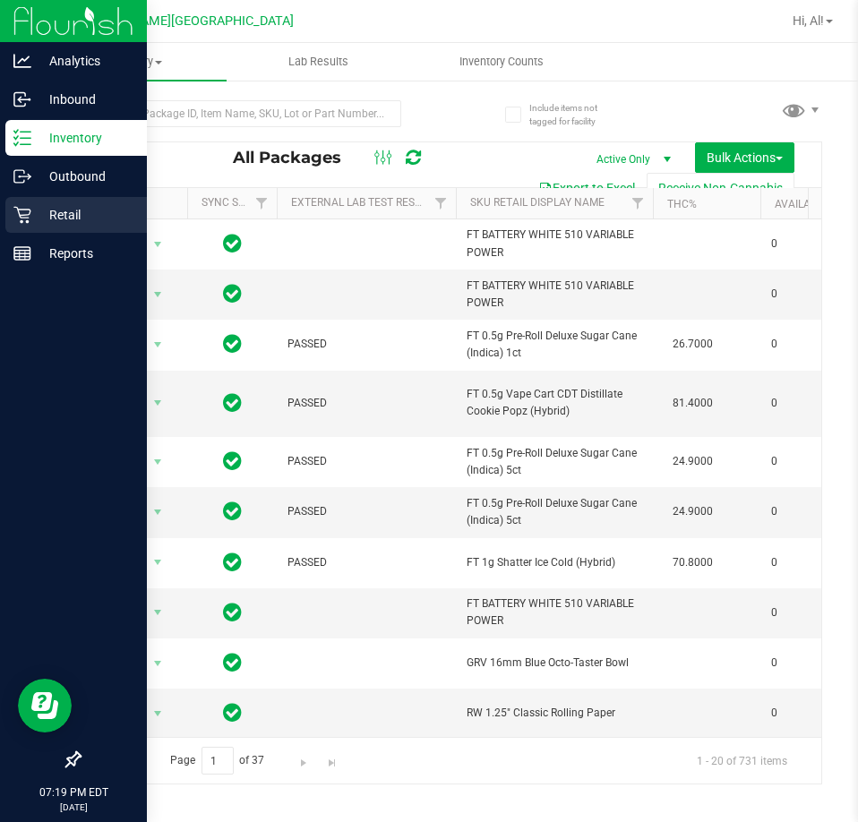
click at [54, 212] on p "Retail" at bounding box center [84, 214] width 107 height 21
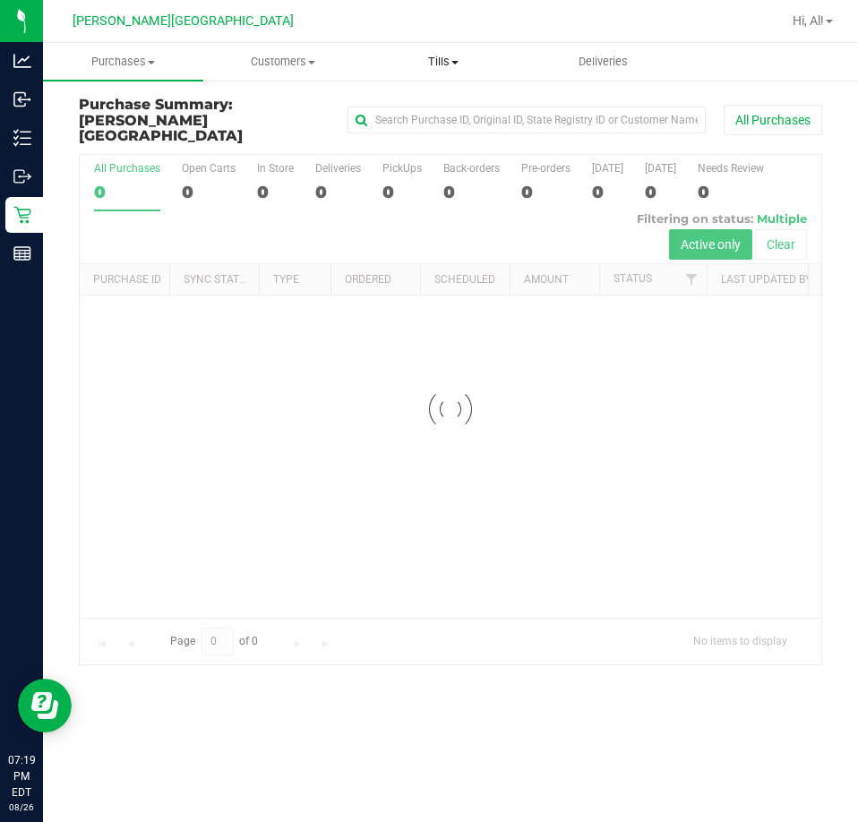
click at [463, 64] on span "Tills" at bounding box center [443, 62] width 159 height 16
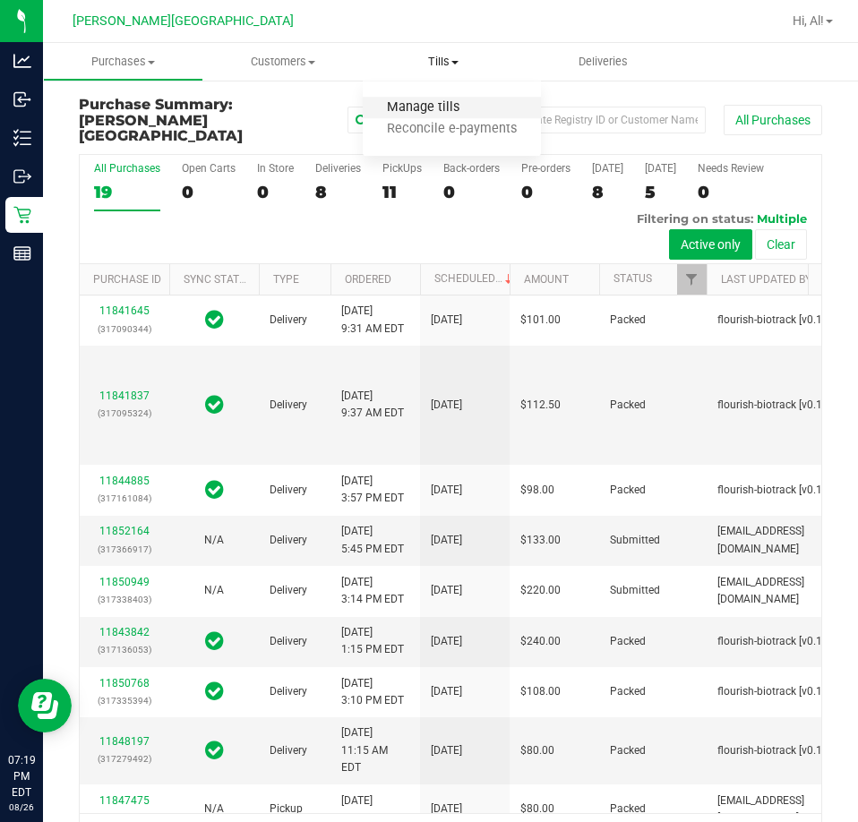
click at [432, 100] on span "Manage tills" at bounding box center [423, 107] width 121 height 15
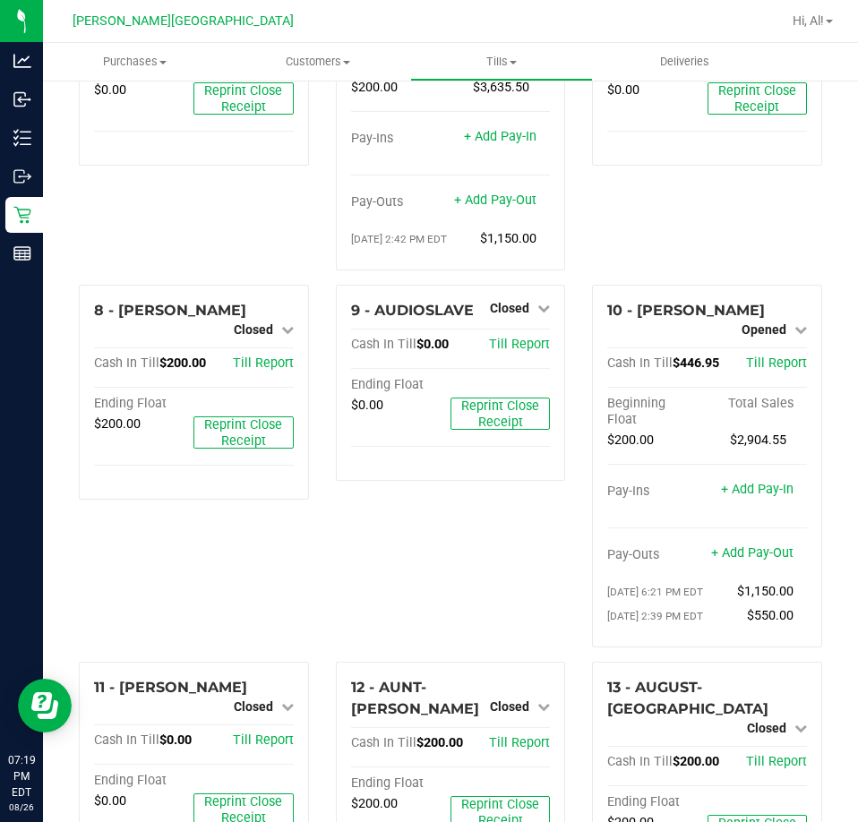
scroll to position [211, 0]
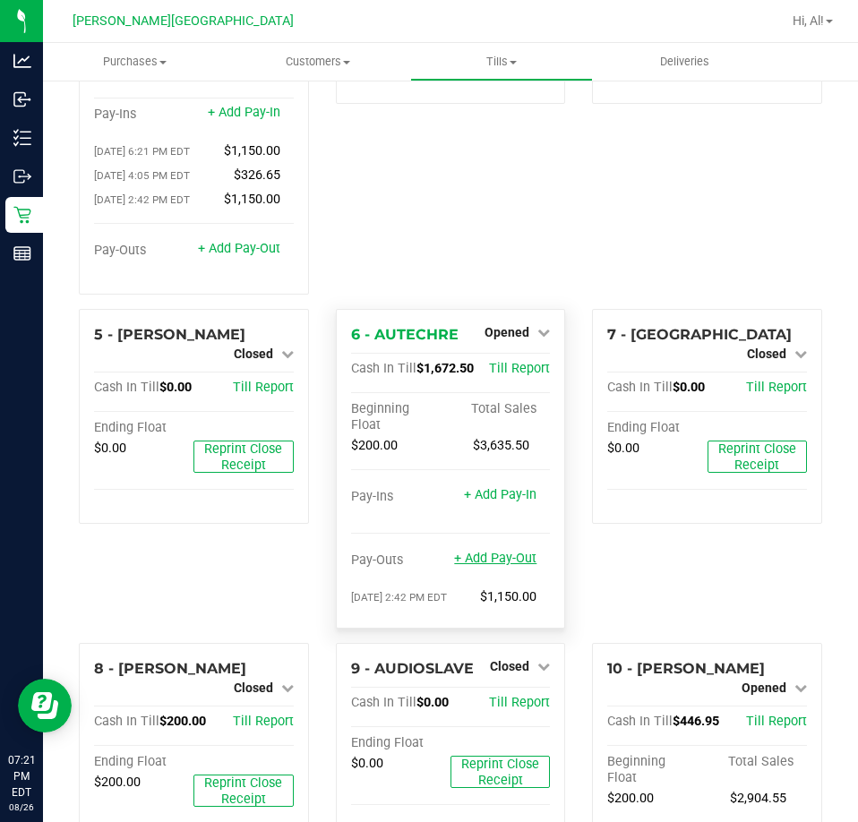
click at [482, 551] on link "+ Add Pay-Out" at bounding box center [495, 558] width 82 height 15
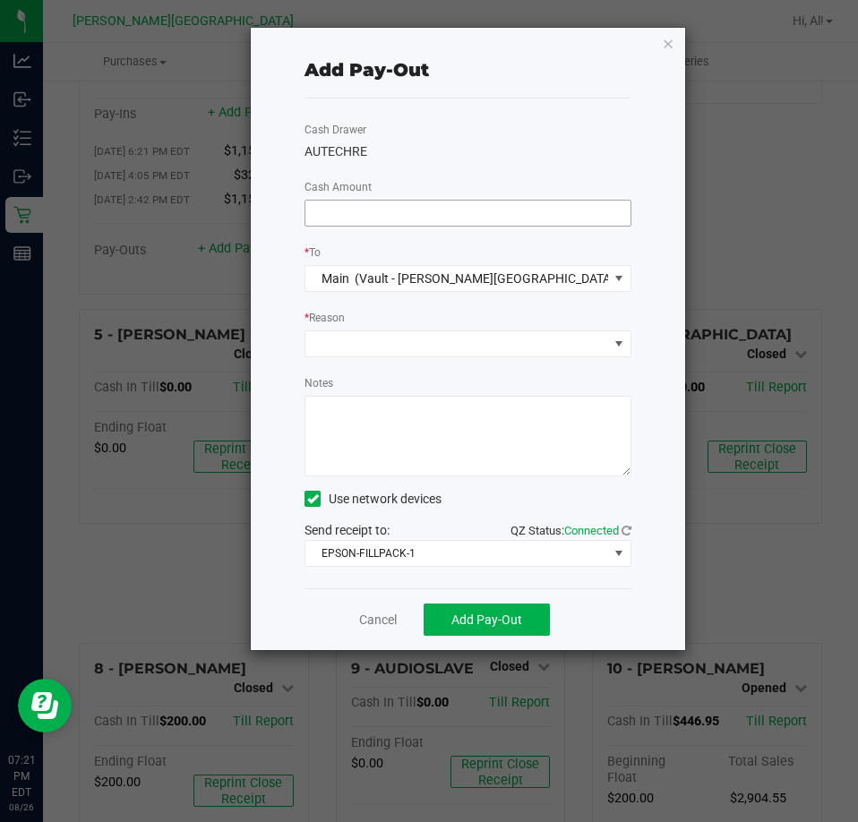
click at [462, 214] on input at bounding box center [467, 213] width 325 height 25
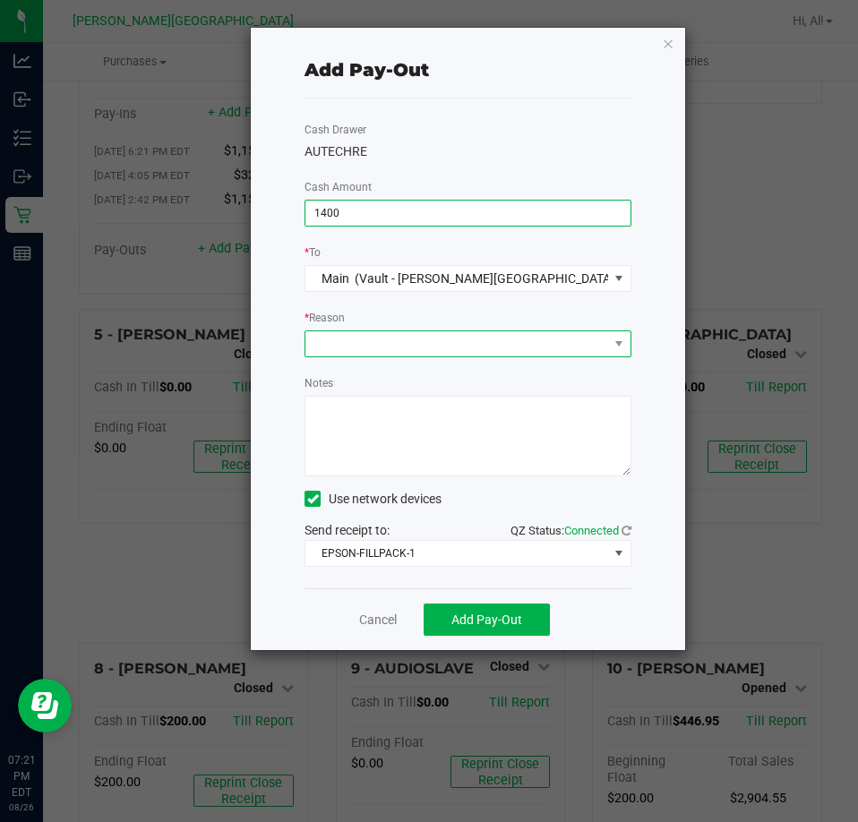
type input "$1,400.00"
click at [488, 345] on span at bounding box center [456, 343] width 303 height 25
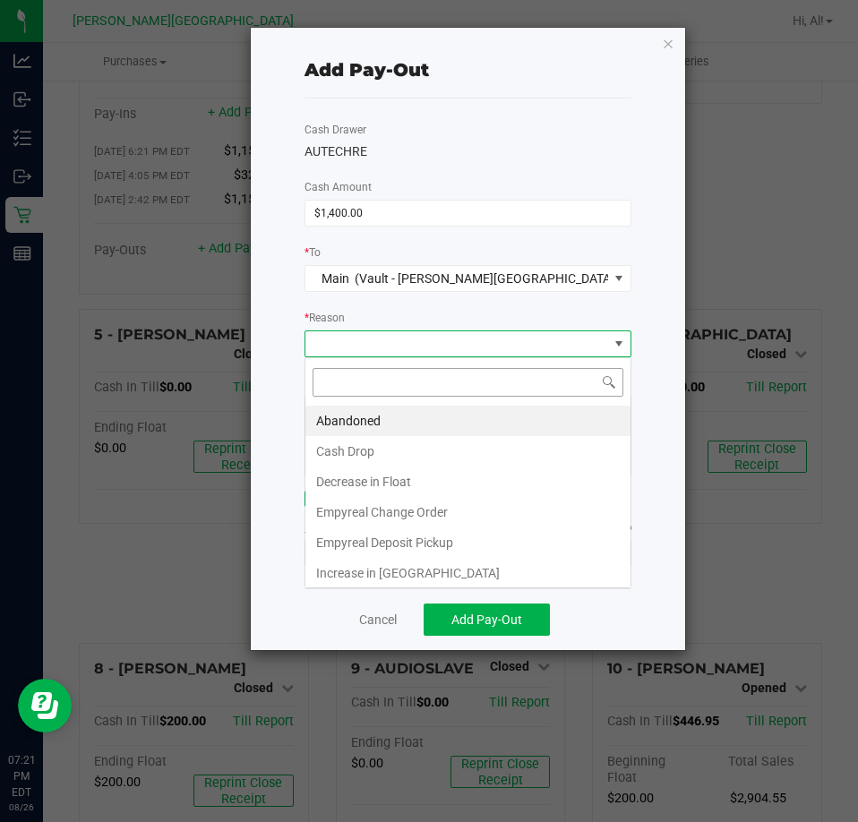
scroll to position [27, 326]
click at [470, 448] on li "Cash Drop" at bounding box center [467, 451] width 325 height 30
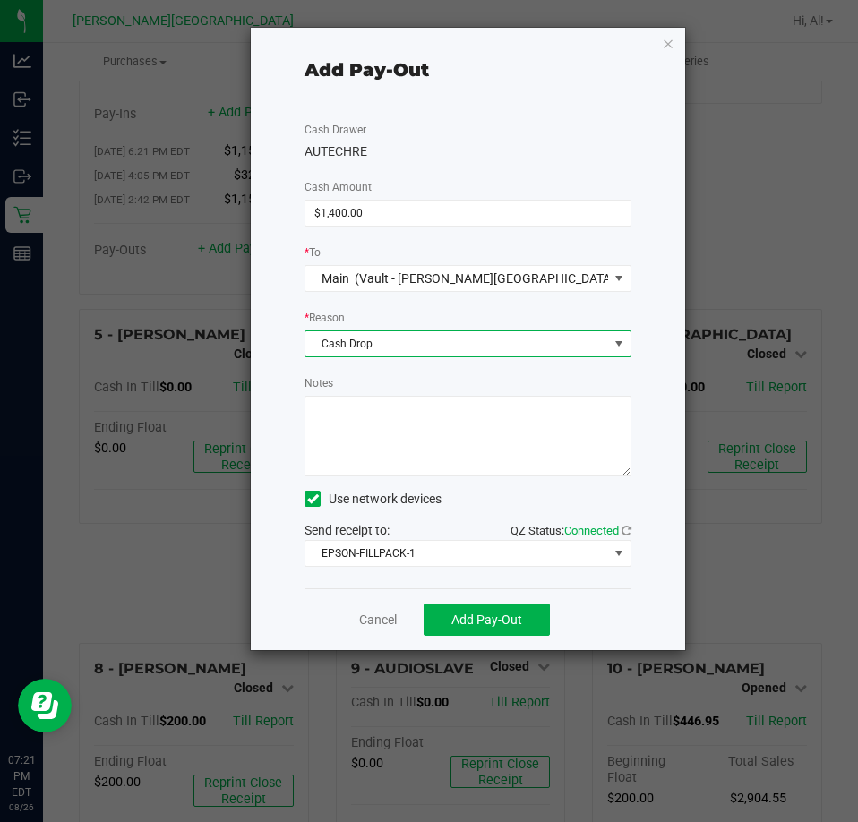
click at [485, 386] on div "Notes" at bounding box center [468, 424] width 327 height 103
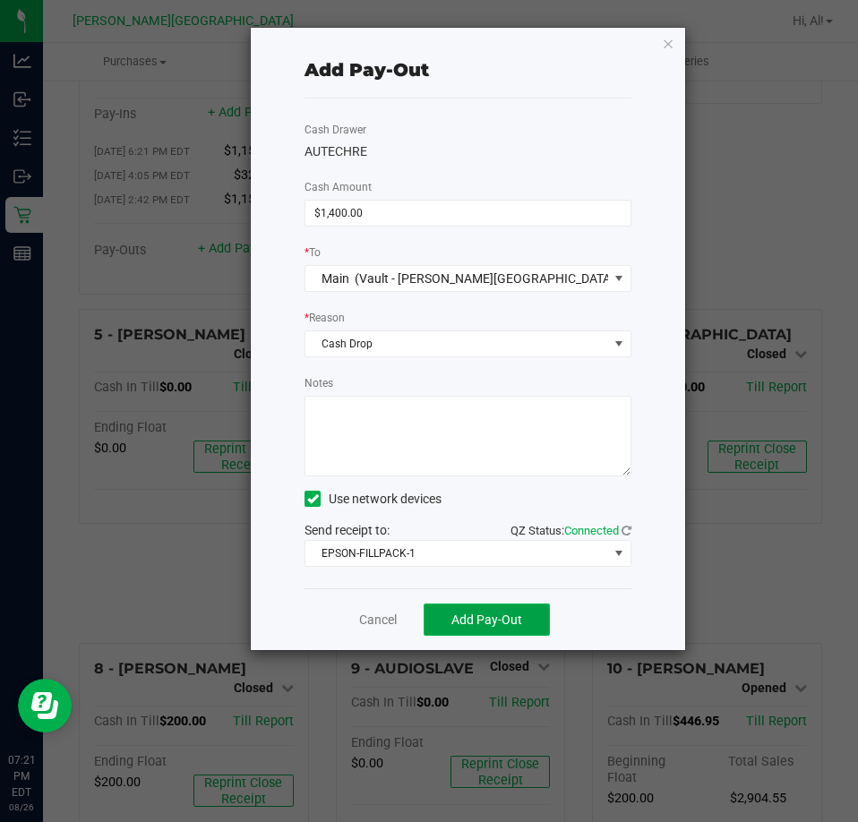
click at [480, 614] on span "Add Pay-Out" at bounding box center [486, 620] width 71 height 14
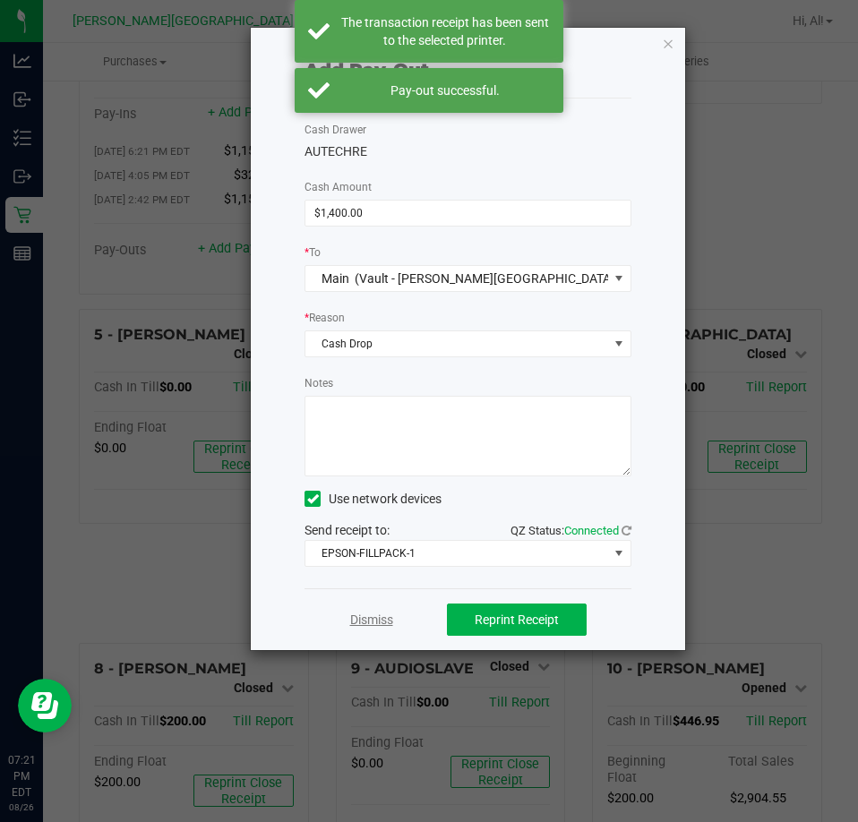
click at [365, 620] on link "Dismiss" at bounding box center [371, 620] width 43 height 19
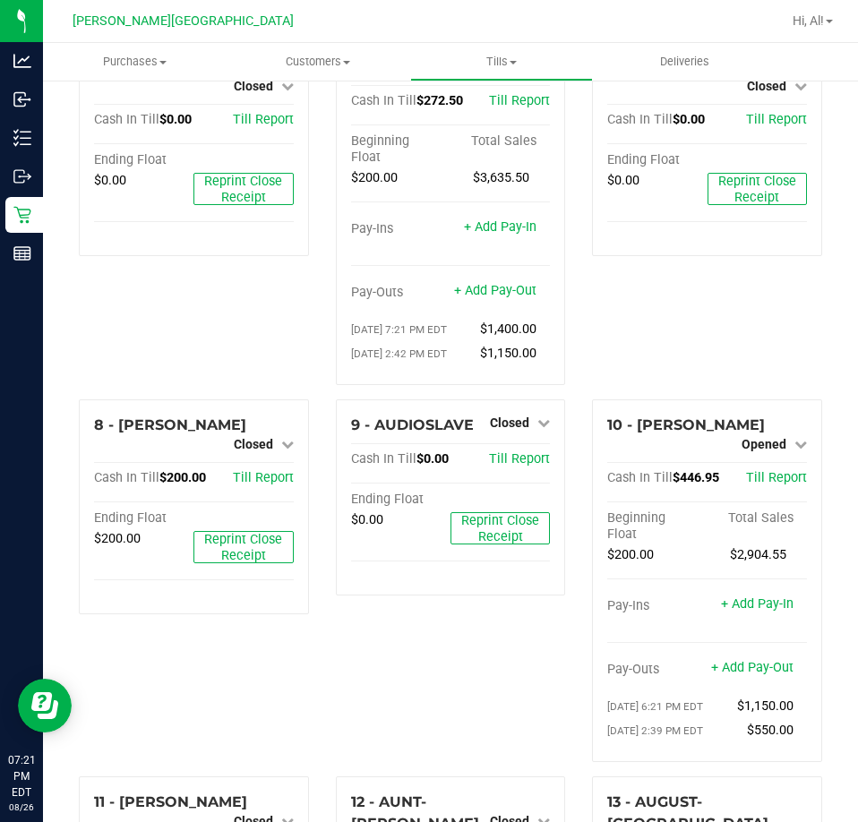
scroll to position [480, 0]
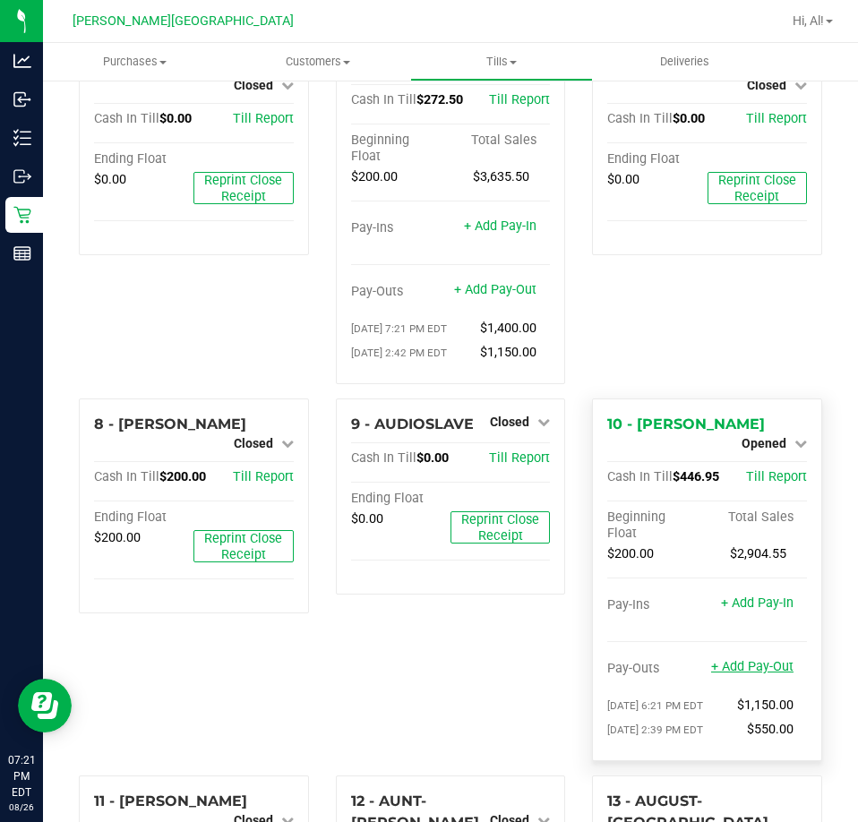
click at [740, 659] on link "+ Add Pay-Out" at bounding box center [752, 666] width 82 height 15
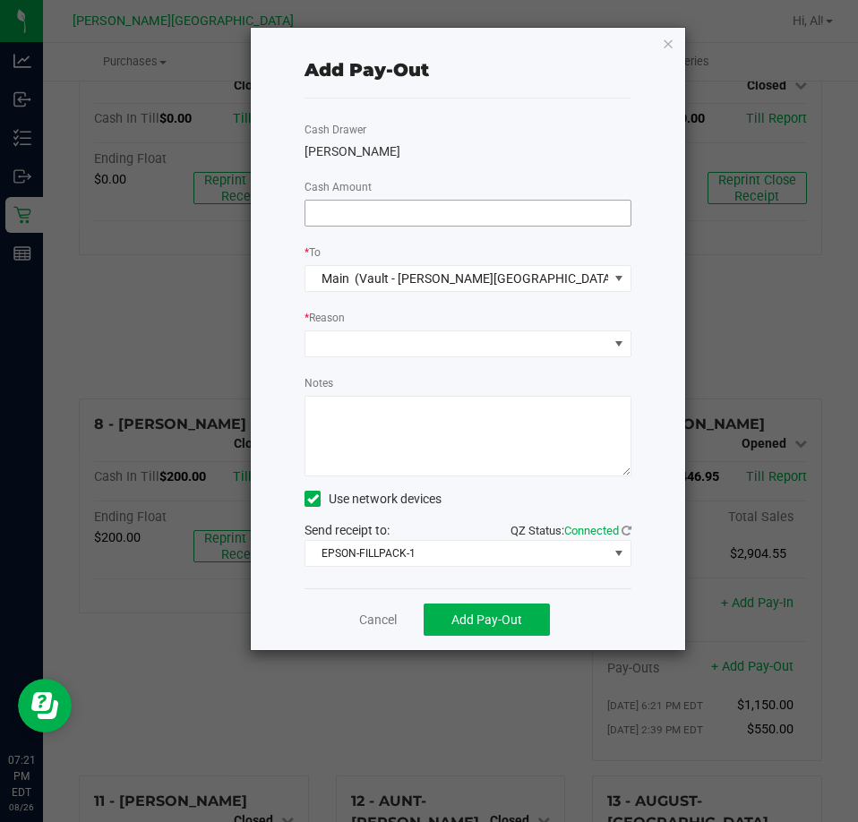
click at [434, 209] on input at bounding box center [467, 213] width 325 height 25
type input "$200.00"
click at [376, 628] on link "Cancel" at bounding box center [378, 620] width 38 height 19
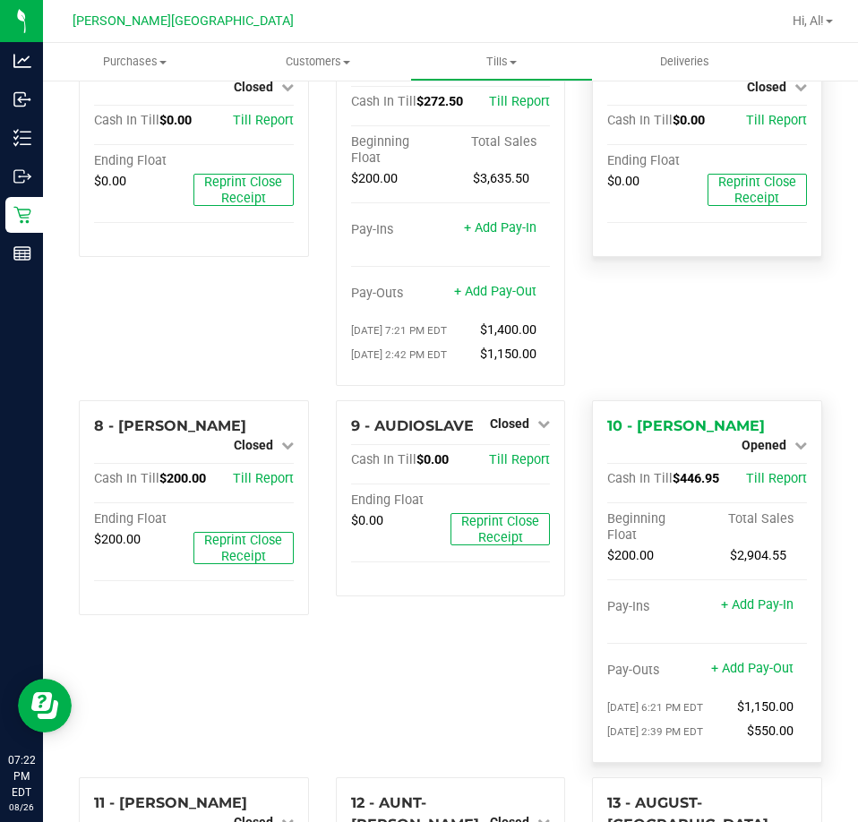
scroll to position [480, 0]
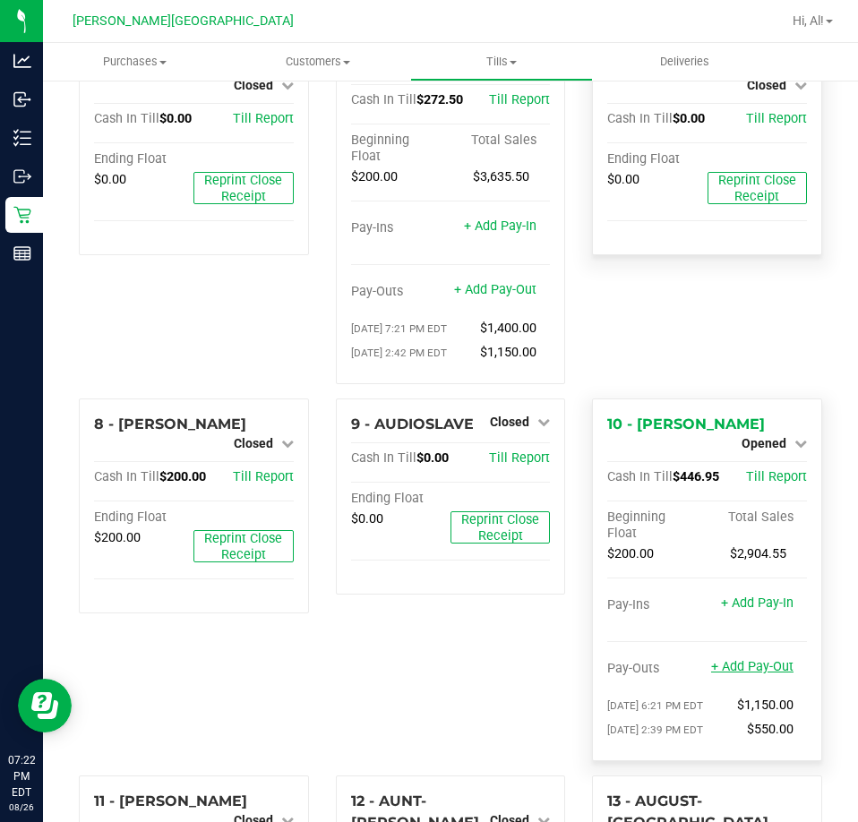
click at [770, 659] on link "+ Add Pay-Out" at bounding box center [752, 666] width 82 height 15
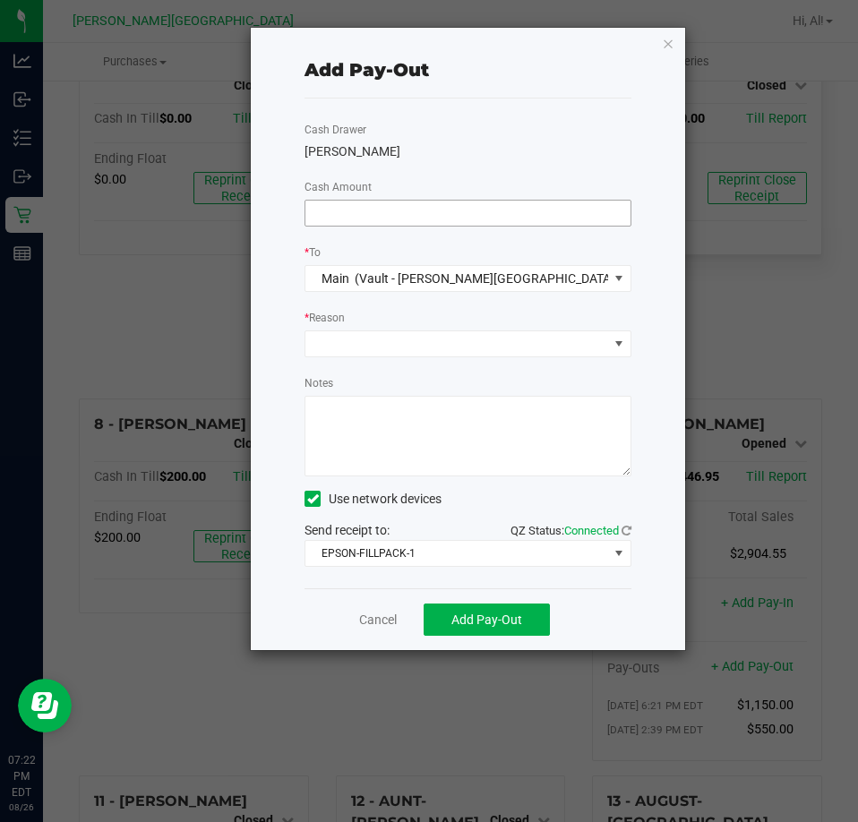
click at [476, 203] on input at bounding box center [467, 213] width 325 height 25
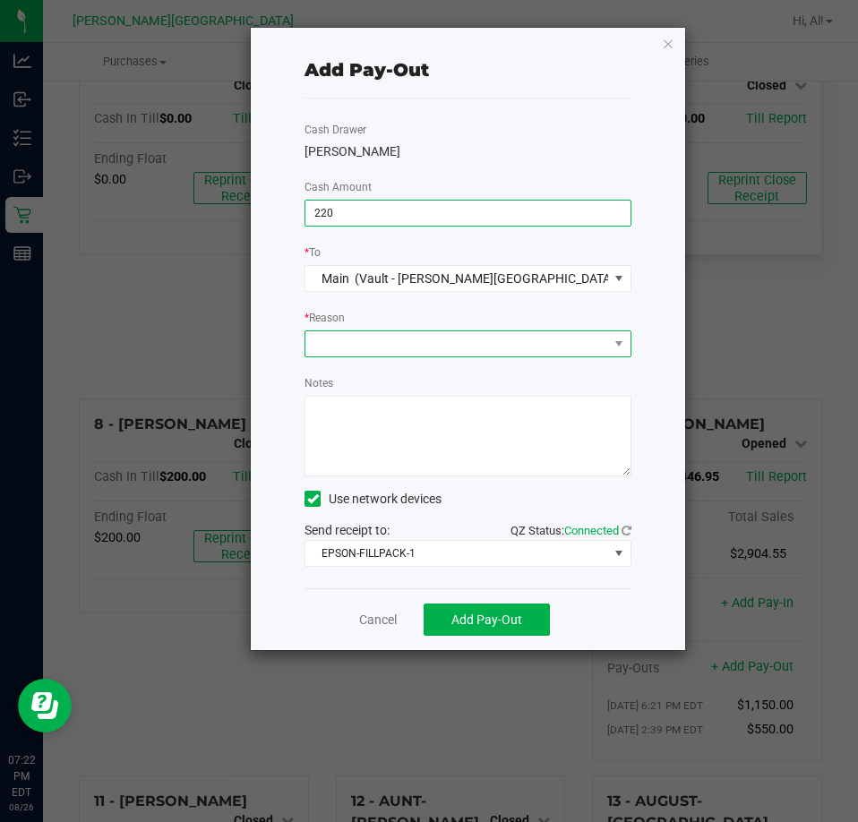
type input "$220.00"
click at [519, 345] on span at bounding box center [456, 343] width 303 height 25
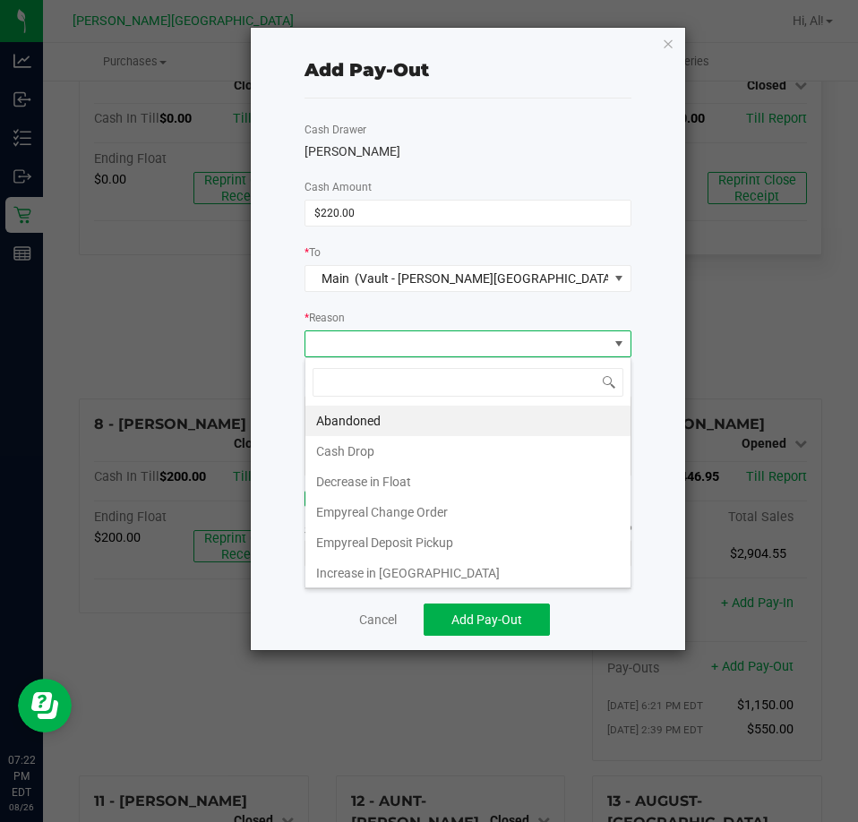
scroll to position [27, 326]
click at [447, 446] on li "Cash Drop" at bounding box center [467, 451] width 325 height 30
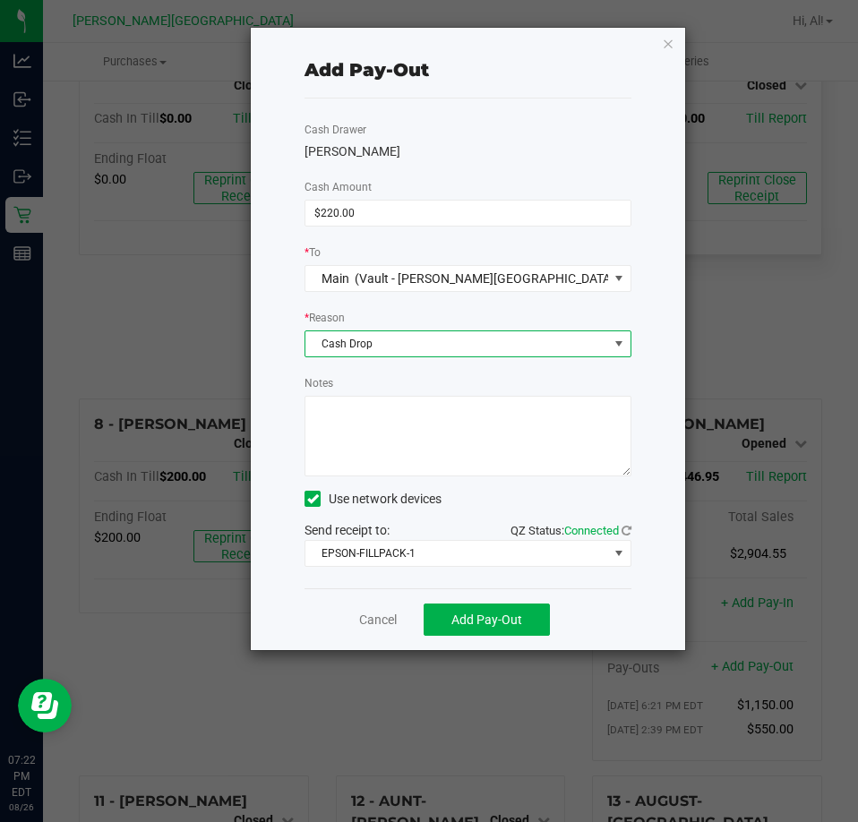
click at [493, 308] on div "* Reason" at bounding box center [468, 319] width 327 height 22
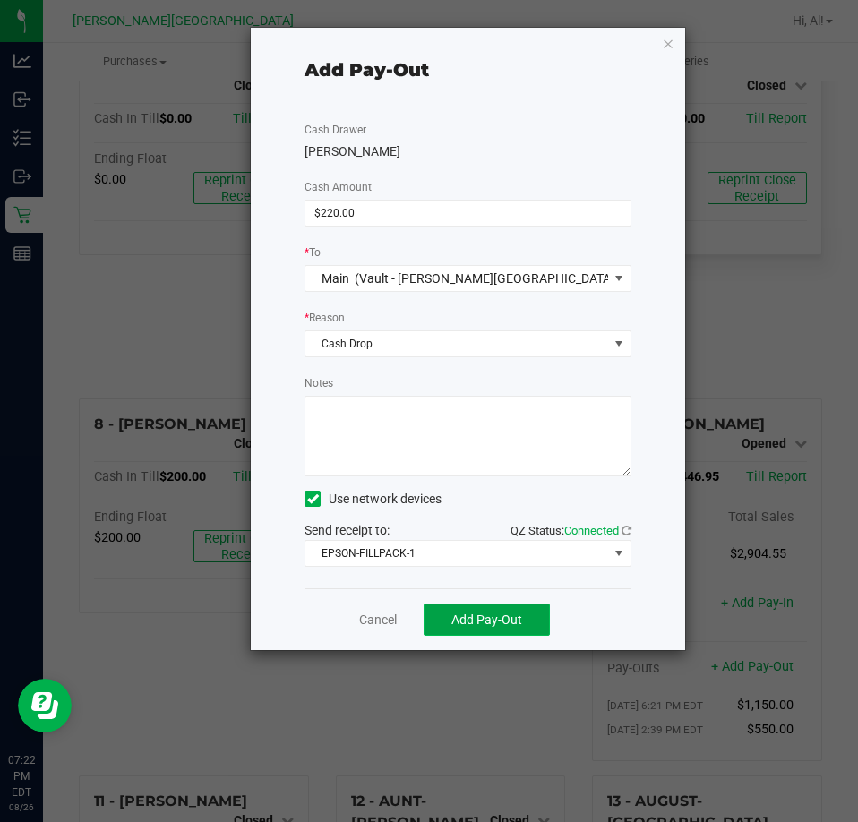
click at [464, 620] on span "Add Pay-Out" at bounding box center [486, 620] width 71 height 14
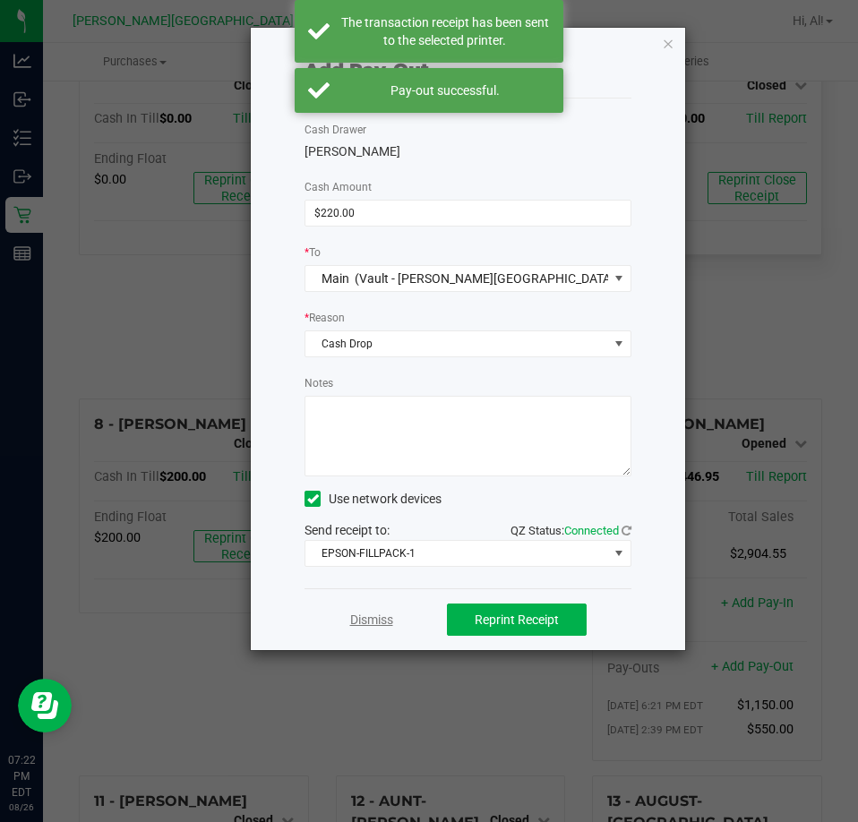
click at [390, 616] on link "Dismiss" at bounding box center [371, 620] width 43 height 19
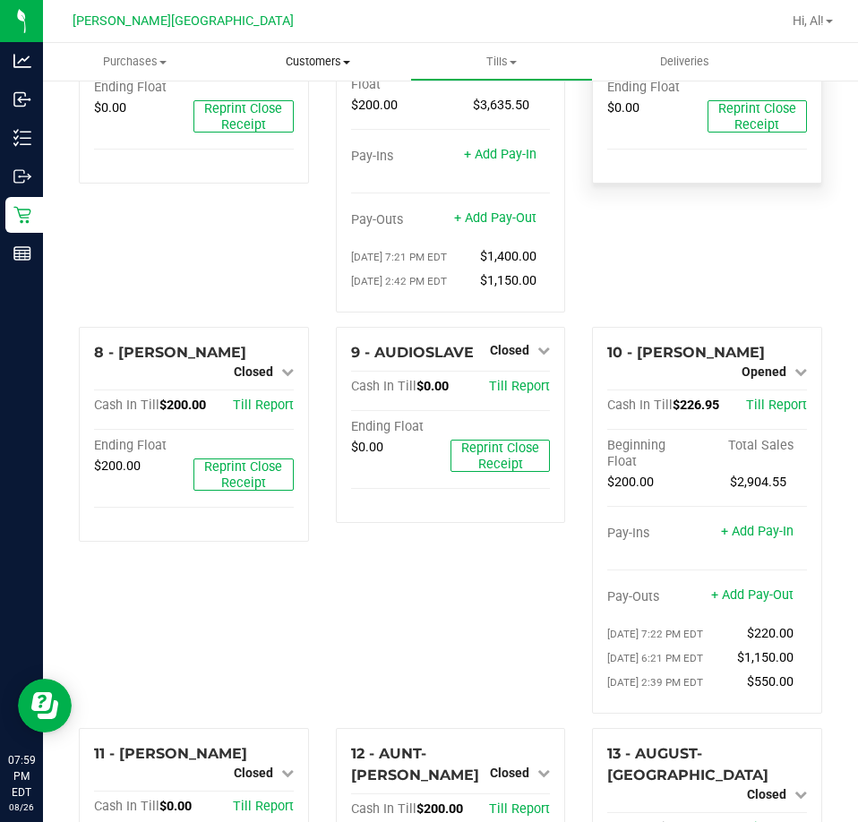
scroll to position [390, 0]
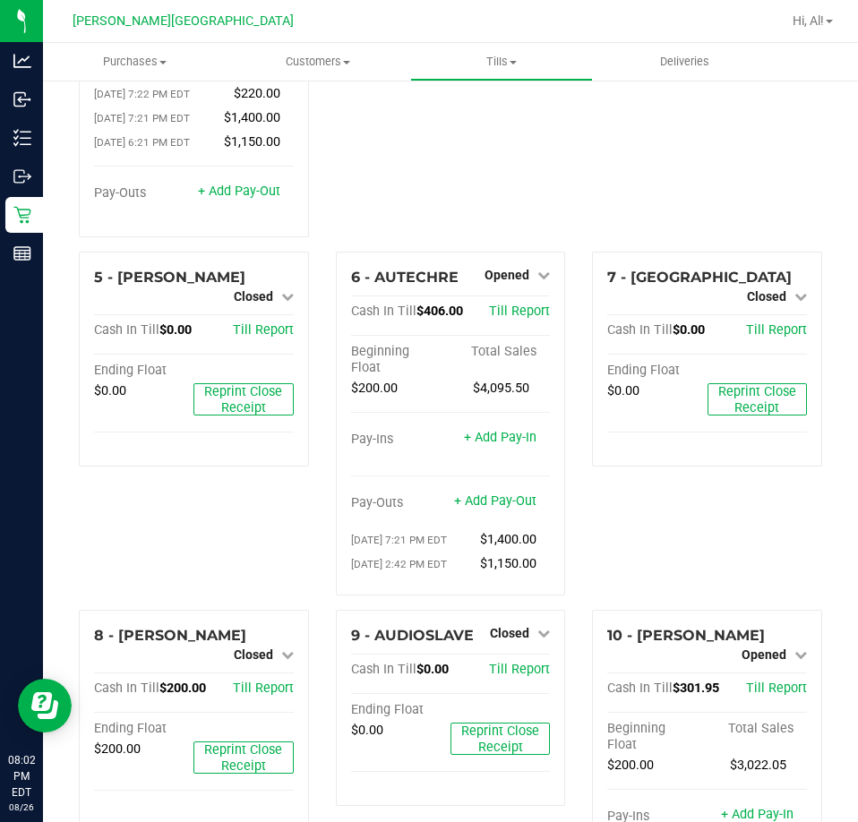
scroll to position [448, 0]
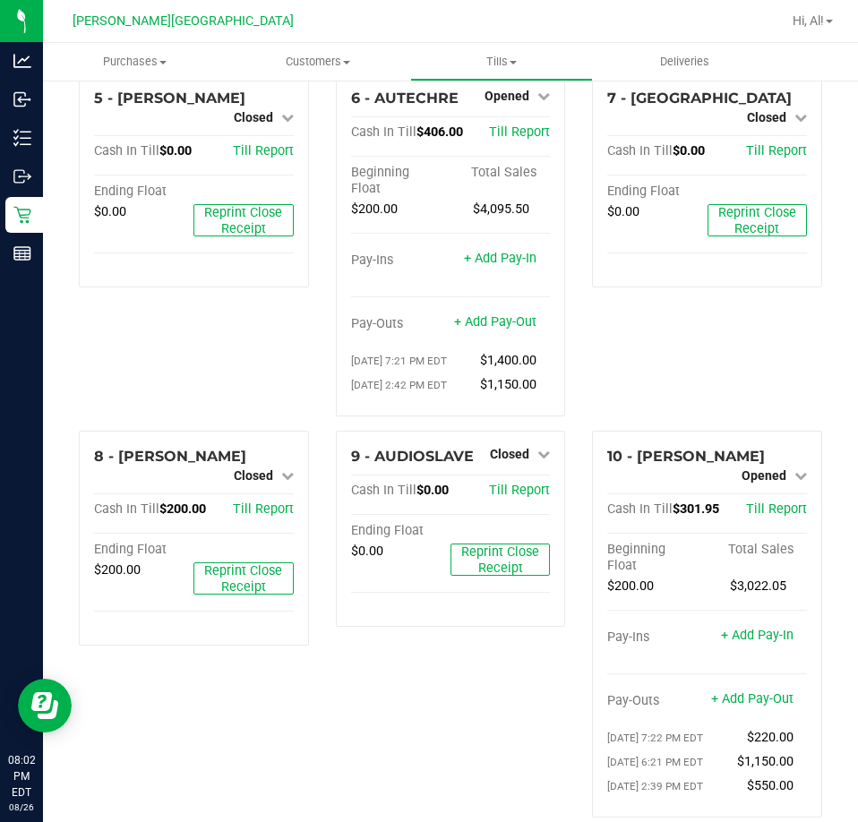
click at [469, 671] on div "9 - AUDIOSLAVE Closed Open Till Cash In Till $0.00 Till Report Ending Float $0.…" at bounding box center [450, 631] width 257 height 401
click at [466, 658] on div "9 - AUDIOSLAVE Closed Open Till Cash In Till $0.00 Till Report Ending Float $0.…" at bounding box center [450, 631] width 257 height 401
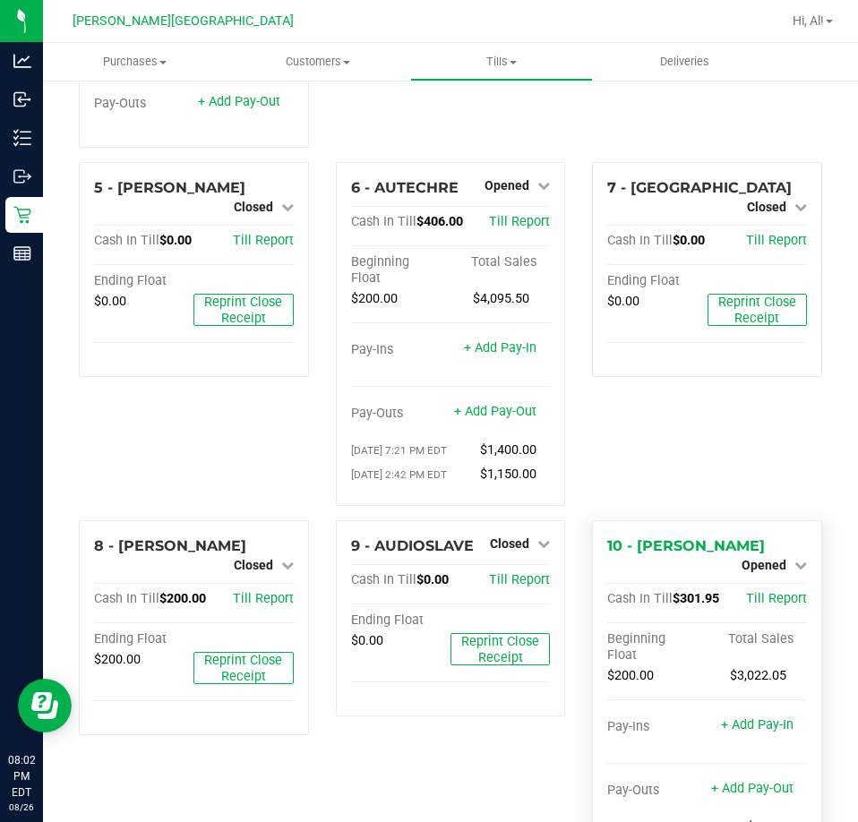
scroll to position [480, 0]
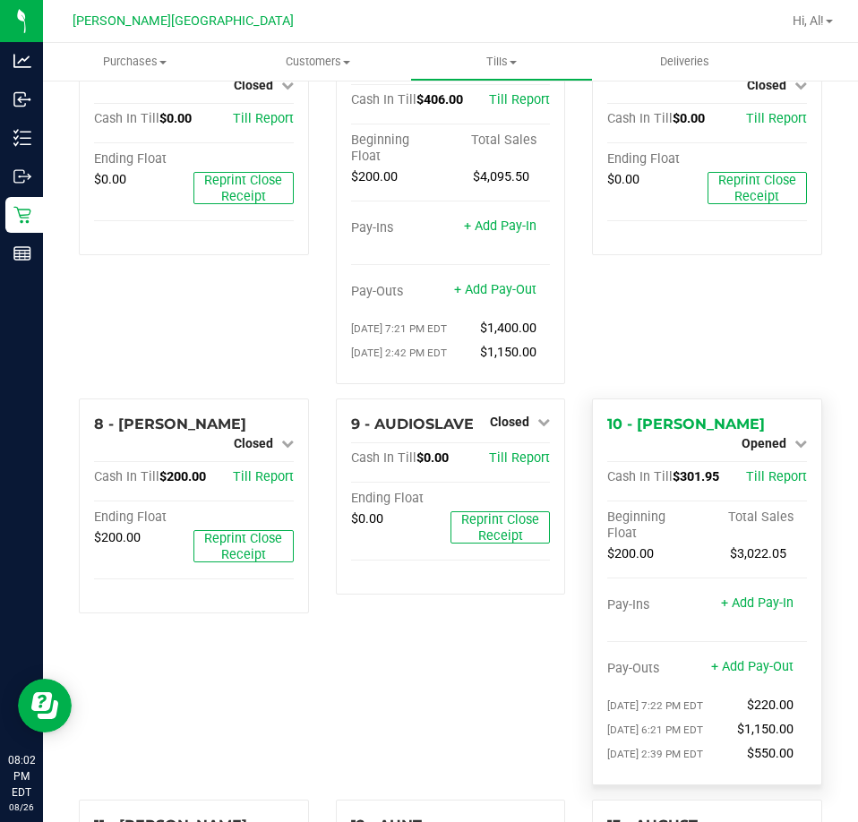
click at [783, 433] on div "Opened" at bounding box center [774, 443] width 65 height 21
click at [794, 437] on icon at bounding box center [800, 443] width 13 height 13
click at [774, 451] on link "Close Till" at bounding box center [766, 458] width 48 height 14
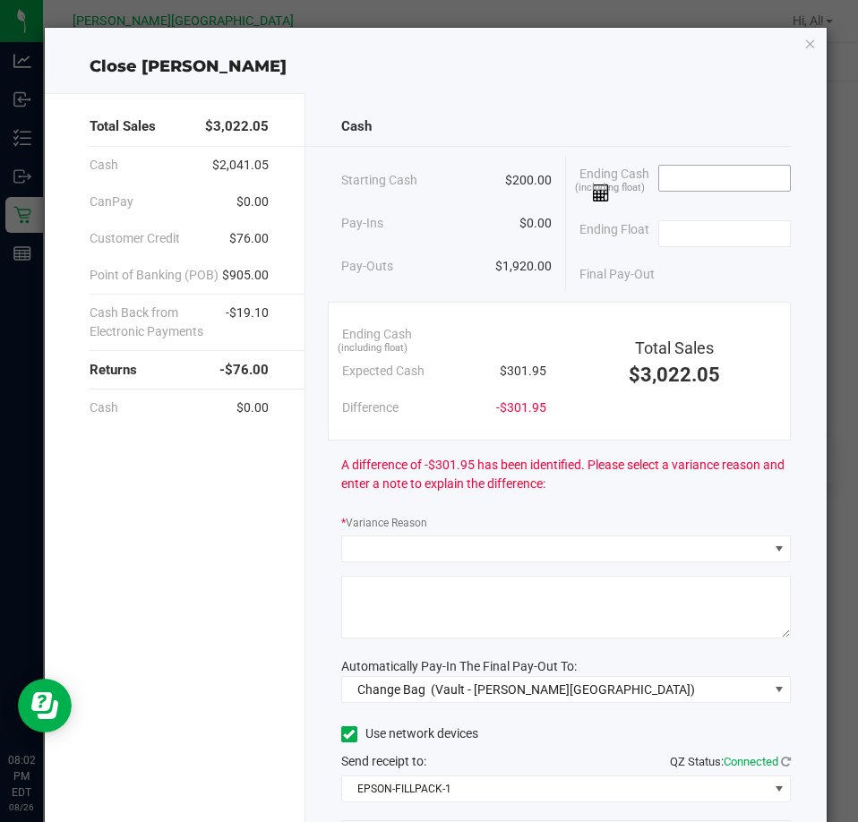
click at [680, 180] on input at bounding box center [725, 178] width 132 height 25
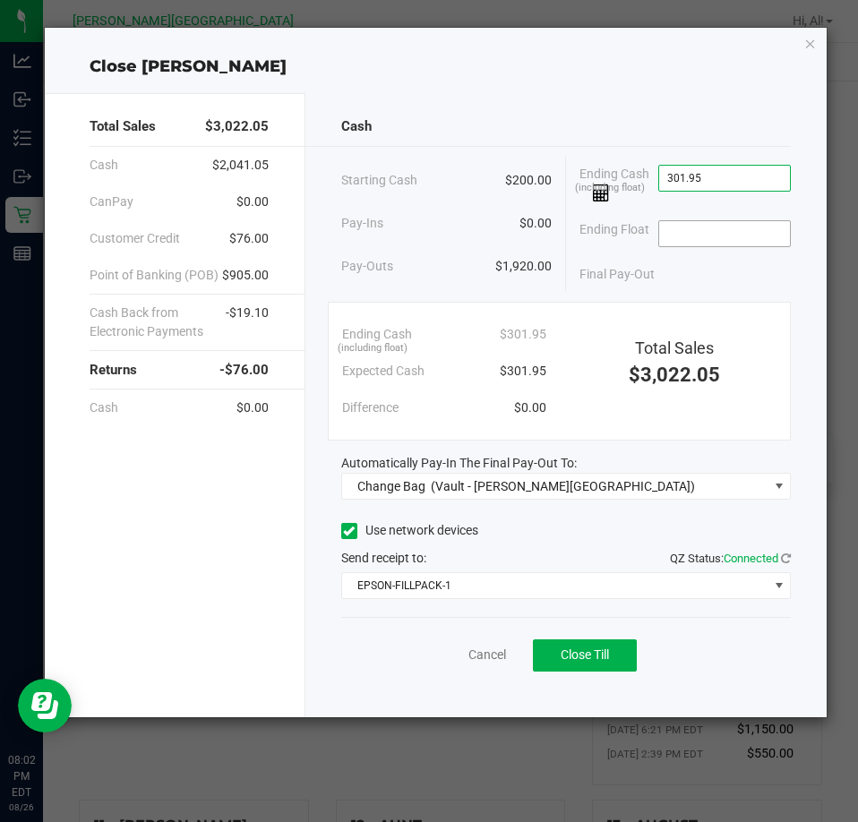
type input "$301.95"
click at [684, 232] on input at bounding box center [725, 233] width 132 height 25
type input "$200.00"
click at [700, 212] on div "Ending Float $200.00" at bounding box center [684, 233] width 211 height 45
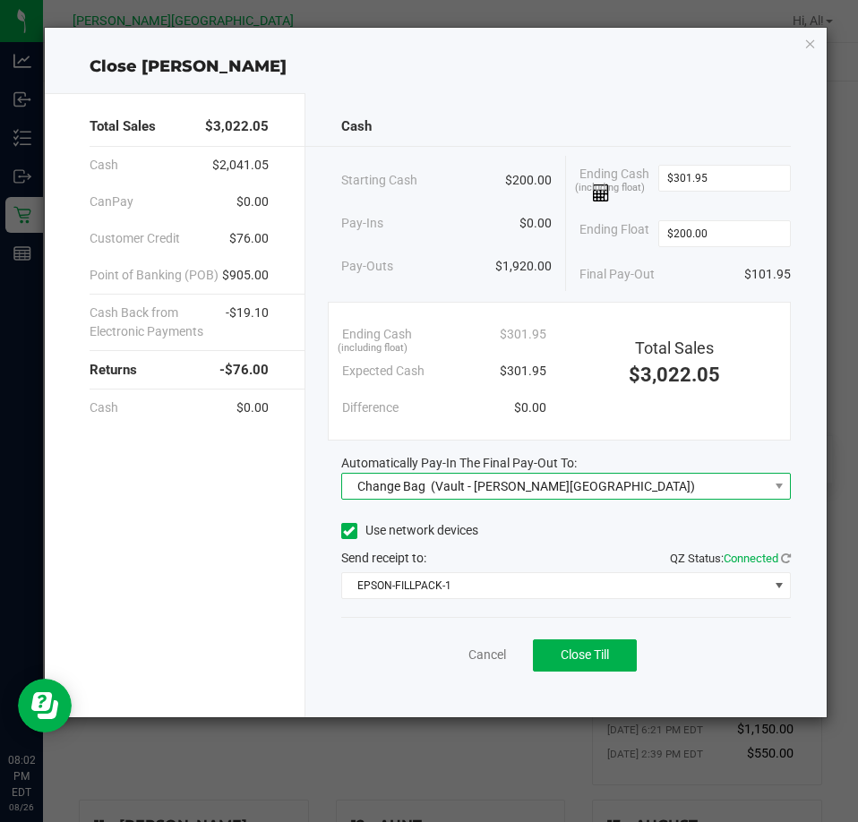
click at [627, 480] on span "Change Bag (Vault - Bonita Springs)" at bounding box center [554, 486] width 425 height 25
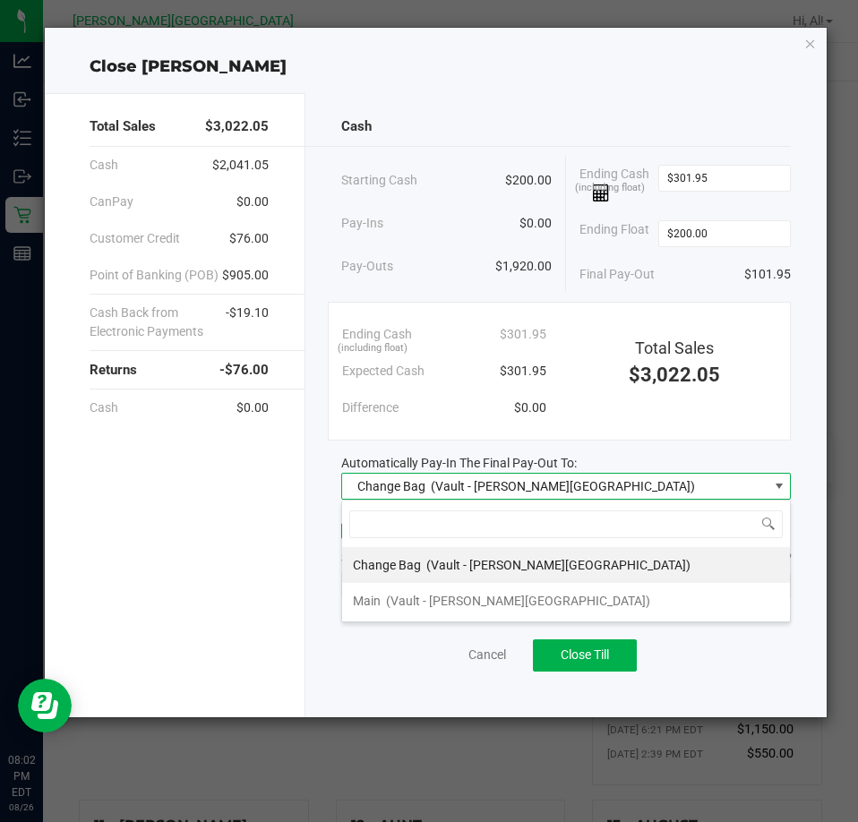
scroll to position [27, 451]
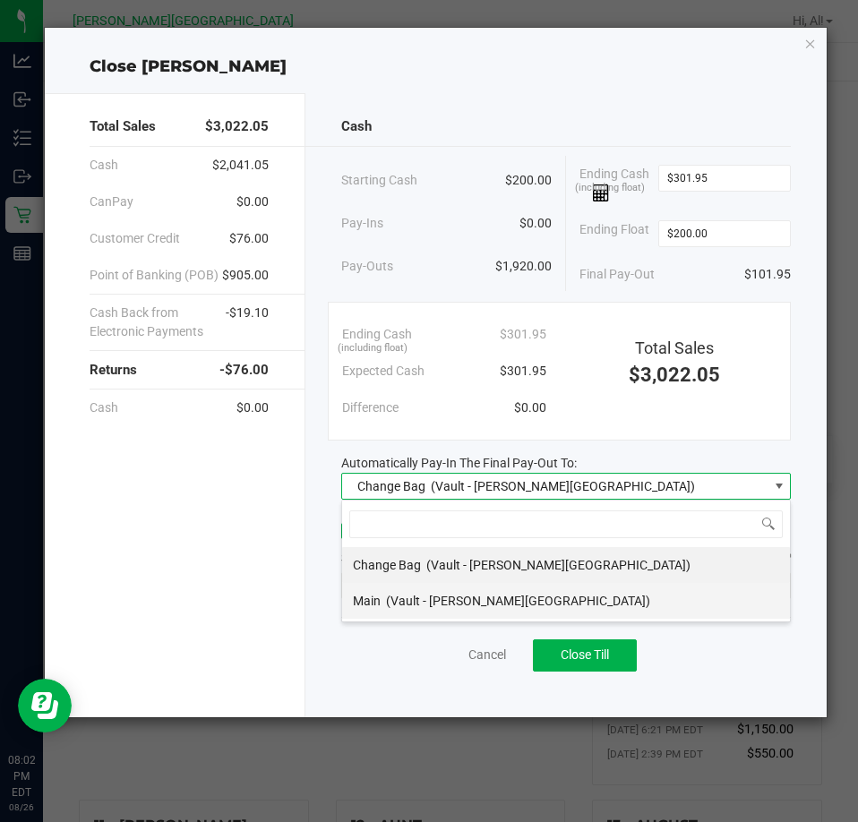
click at [555, 596] on li "Main (Vault - Bonita Springs)" at bounding box center [566, 601] width 448 height 36
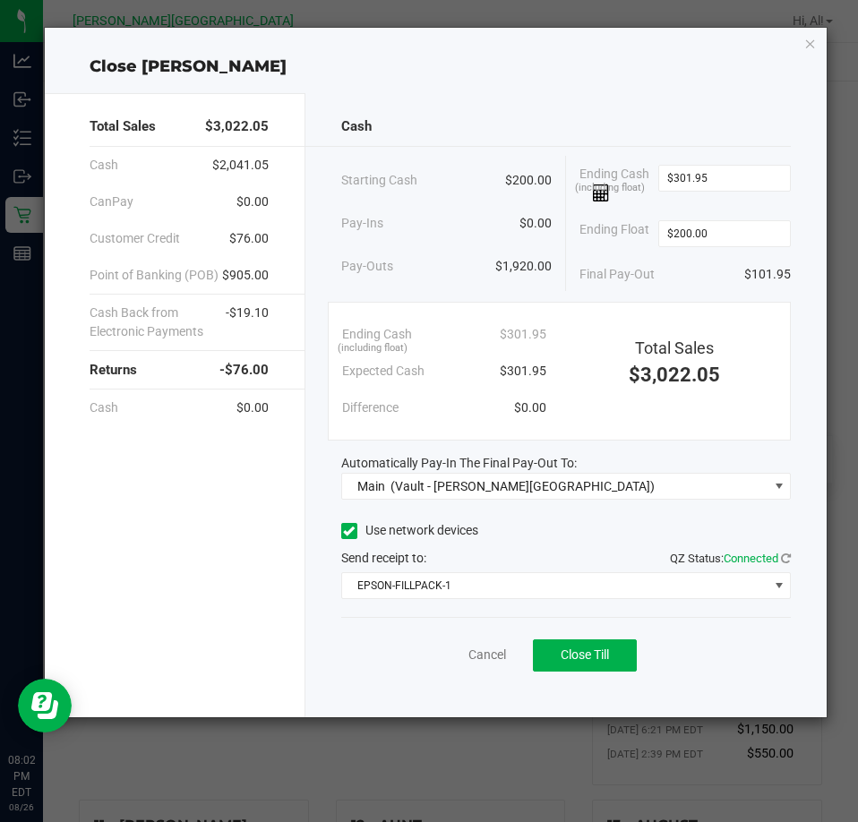
click at [601, 456] on div "Automatically Pay-In The Final Pay-Out To:" at bounding box center [566, 463] width 450 height 19
click at [731, 185] on input "301.95" at bounding box center [725, 178] width 132 height 25
type input "$301.95"
click at [589, 651] on span "Close Till" at bounding box center [585, 655] width 48 height 14
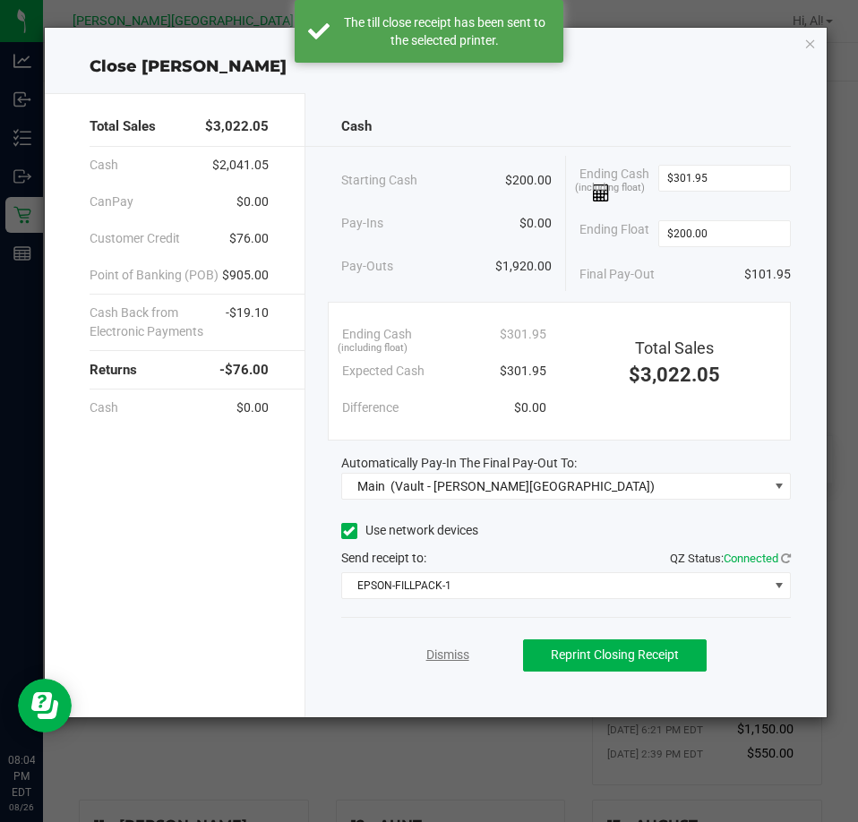
click at [449, 657] on link "Dismiss" at bounding box center [447, 655] width 43 height 19
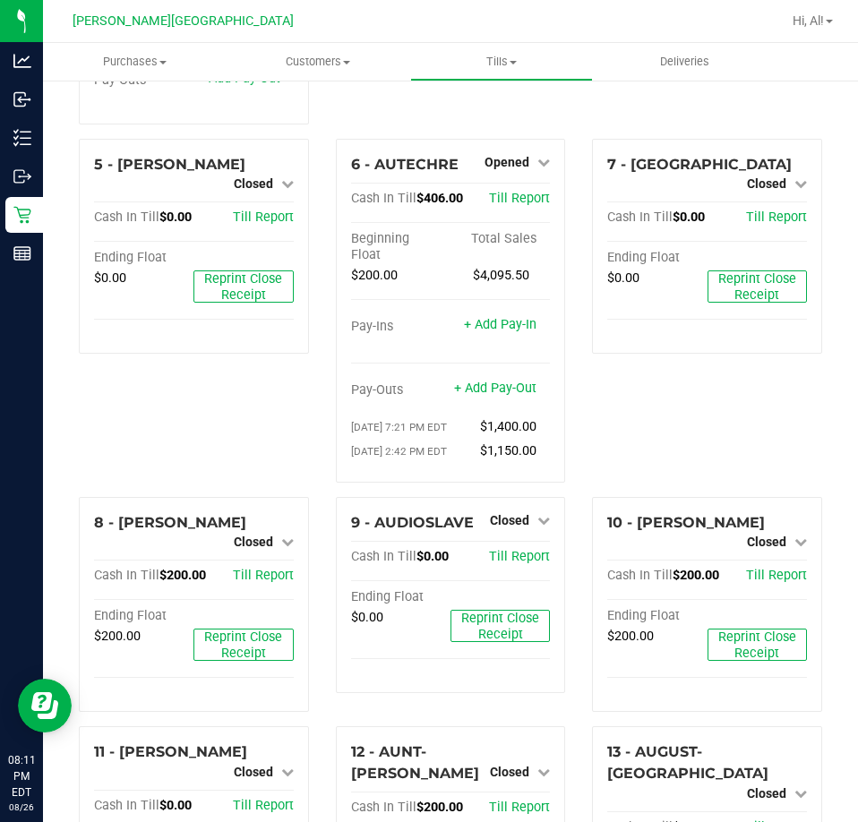
scroll to position [301, 0]
